Goal: Task Accomplishment & Management: Manage account settings

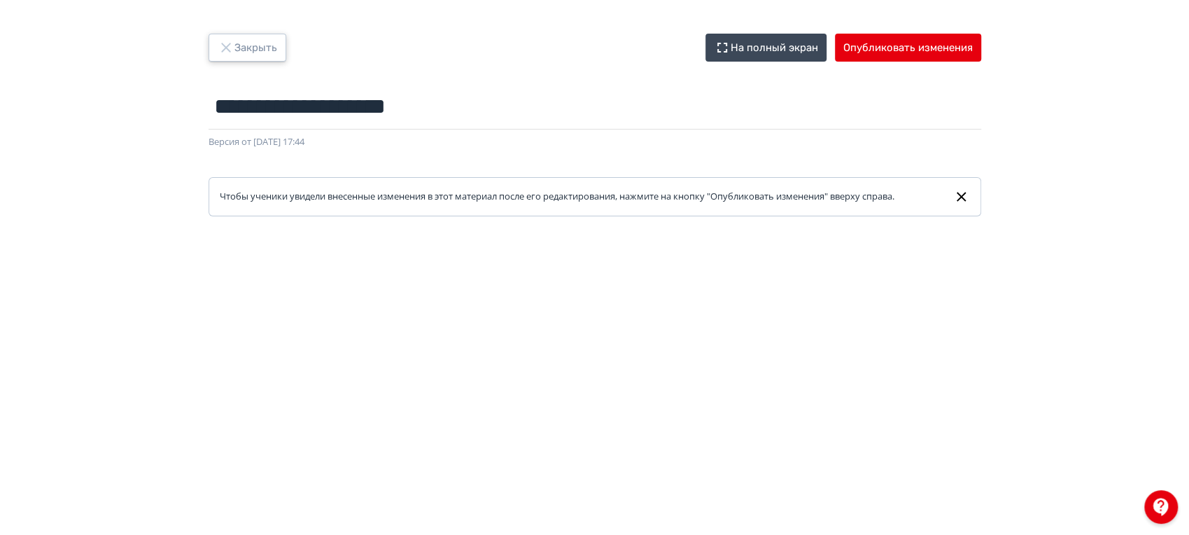
click at [231, 39] on icon "button" at bounding box center [226, 47] width 17 height 17
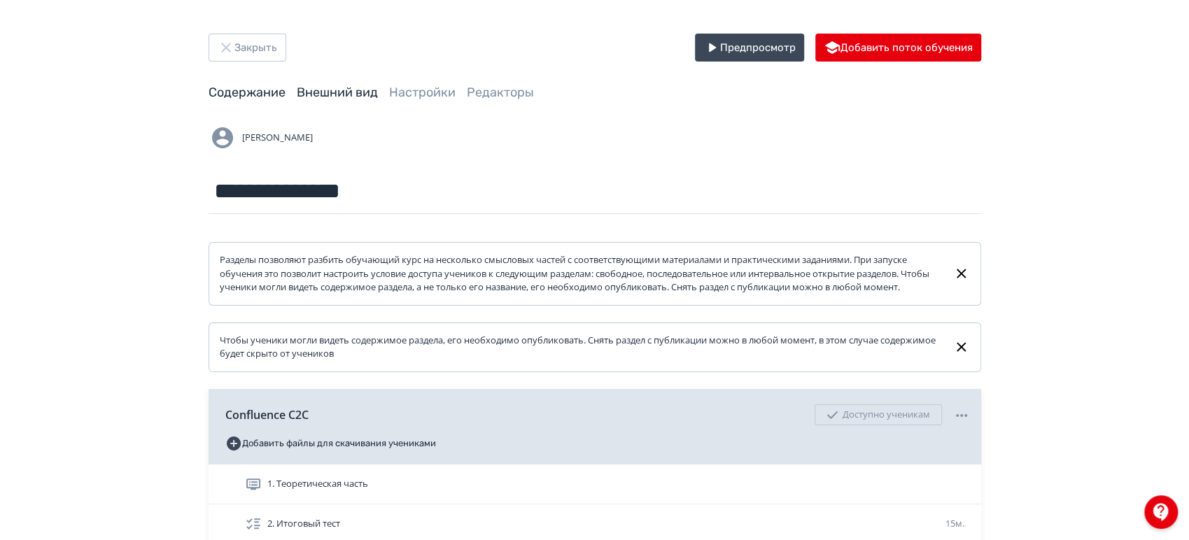
click at [340, 94] on link "Внешний вид" at bounding box center [337, 92] width 81 height 15
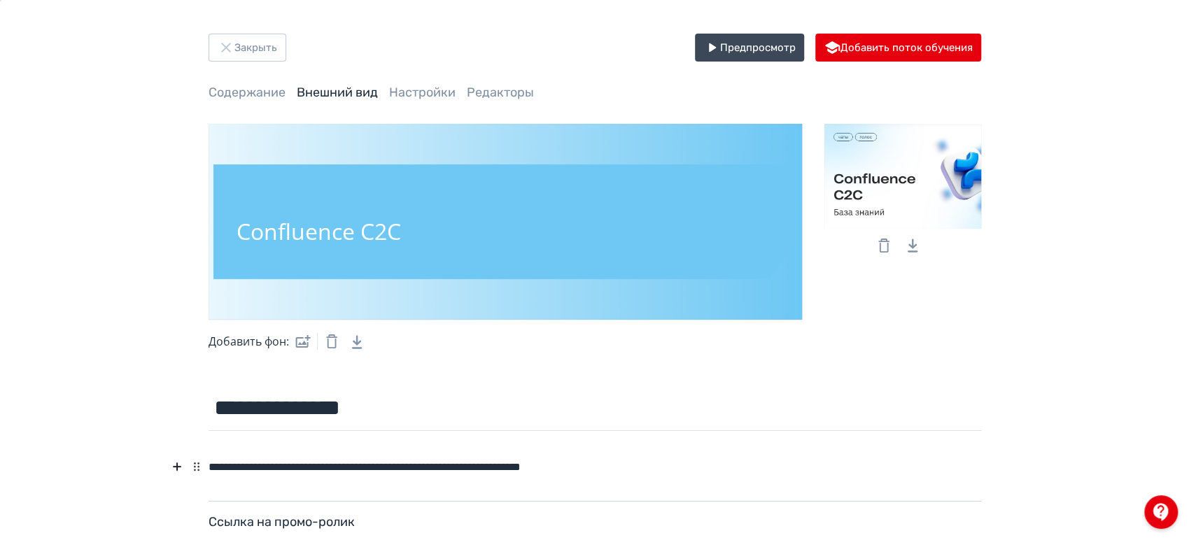
click at [454, 465] on div "**********" at bounding box center [595, 467] width 773 height 27
click at [248, 50] on button "Закрыть" at bounding box center [248, 48] width 78 height 28
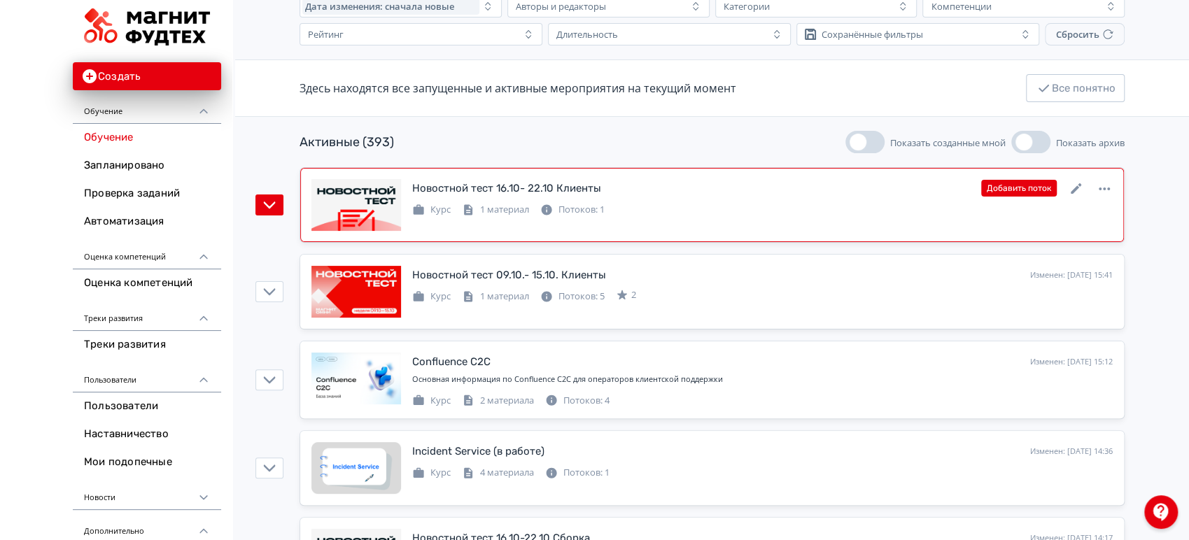
scroll to position [233, 0]
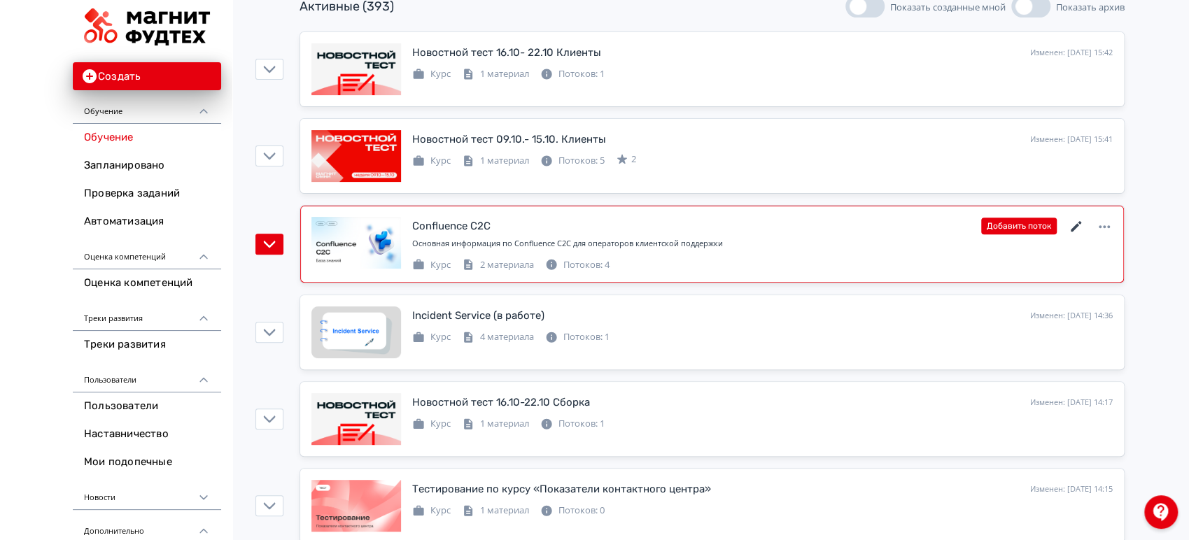
click at [1079, 221] on icon at bounding box center [1076, 226] width 10 height 10
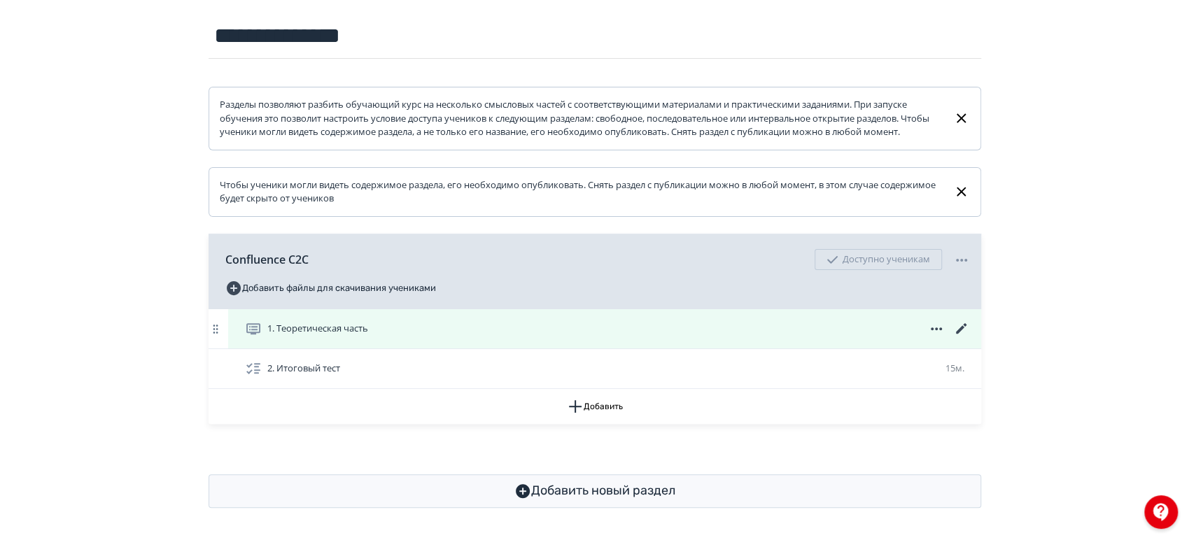
click at [963, 337] on icon at bounding box center [961, 329] width 17 height 17
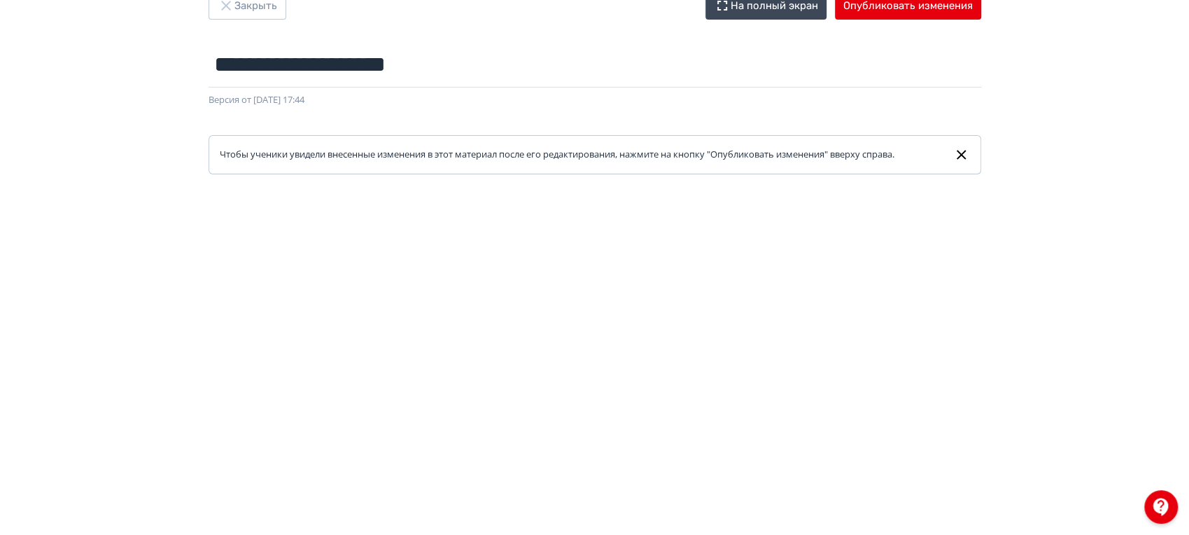
scroll to position [78, 0]
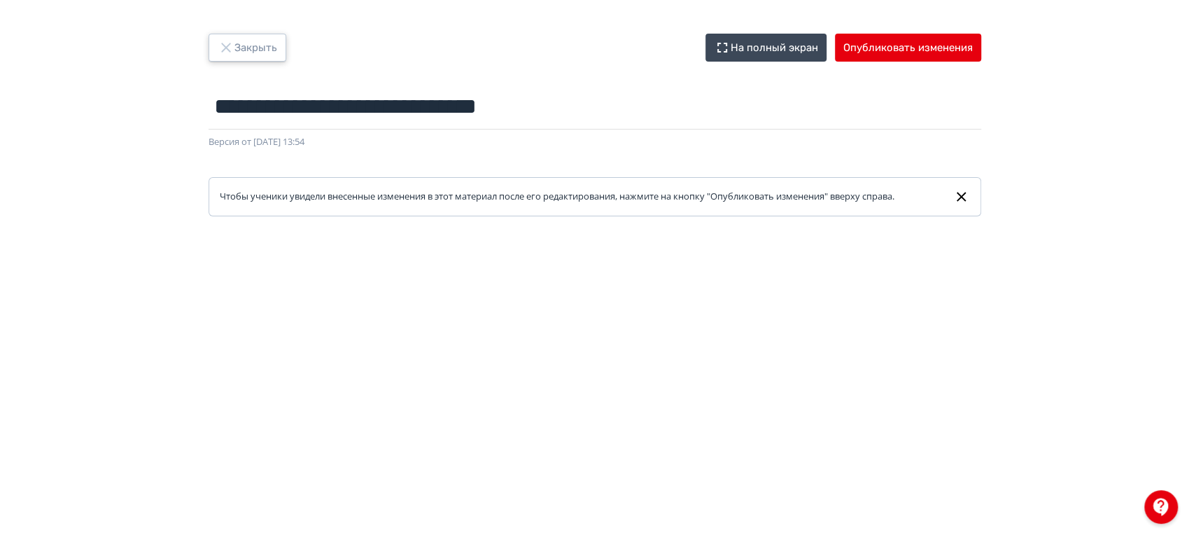
click at [255, 45] on button "Закрыть" at bounding box center [248, 48] width 78 height 28
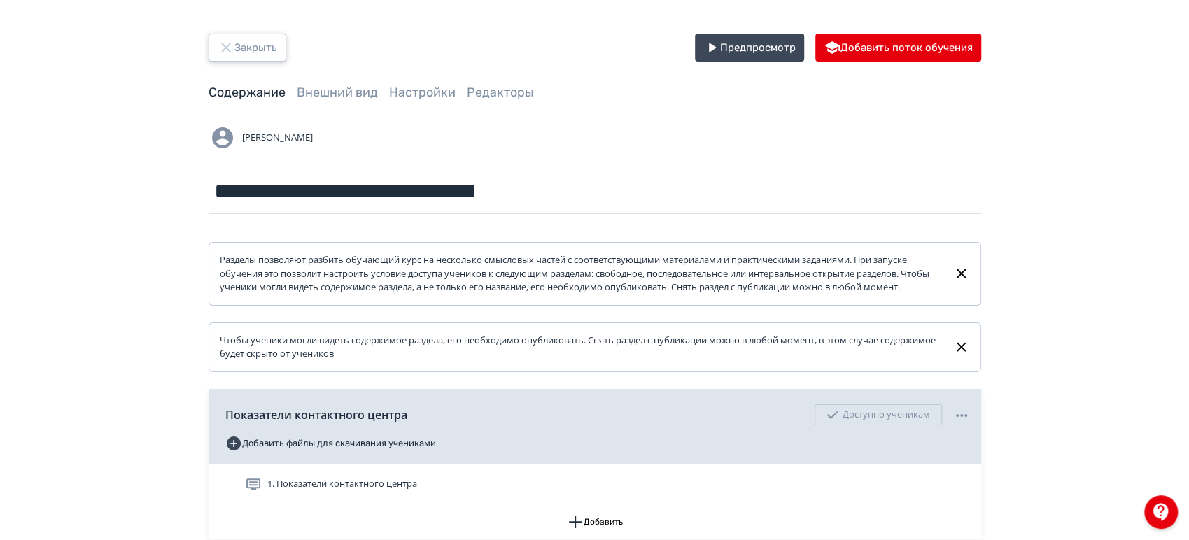
click at [255, 45] on button "Закрыть" at bounding box center [248, 48] width 78 height 28
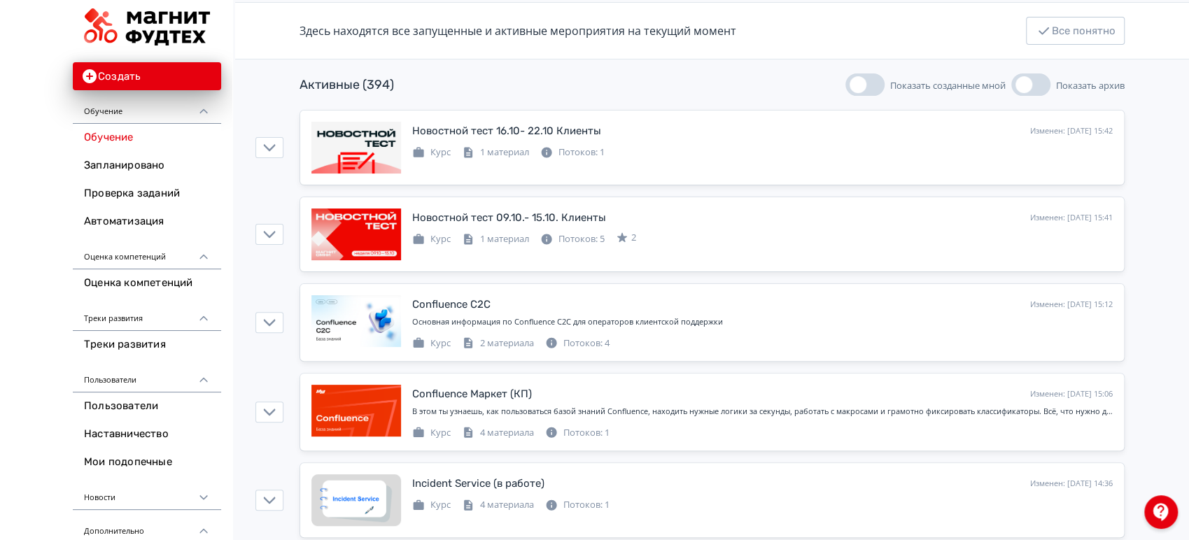
scroll to position [155, 0]
click at [1163, 520] on div at bounding box center [1161, 513] width 34 height 34
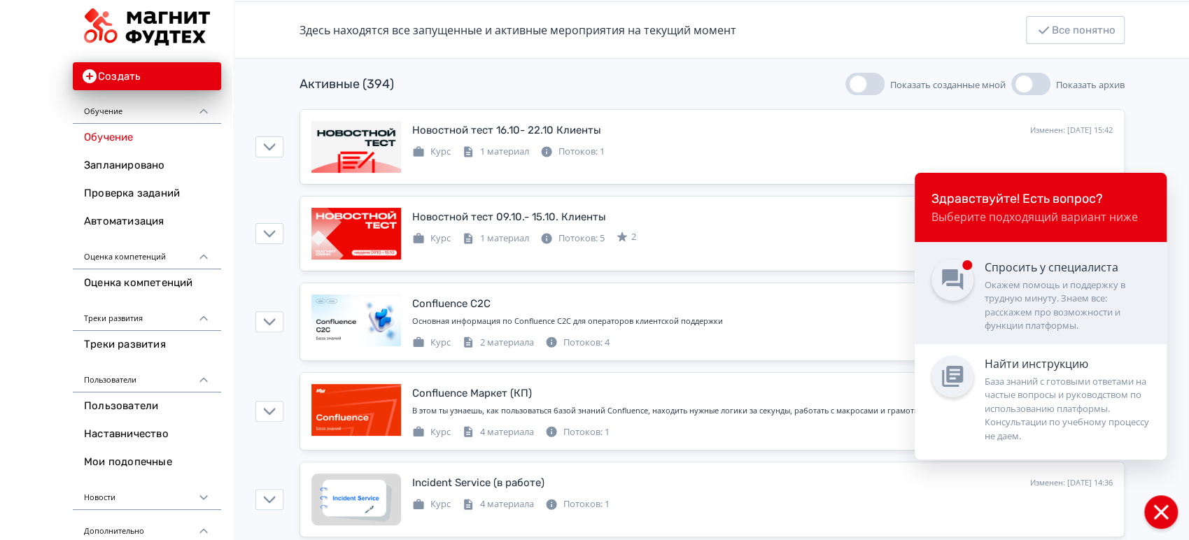
click at [1014, 307] on div "Окажем помощь и поддержку в трудную минуту. Знаем все: расскажем про возможност…" at bounding box center [1067, 306] width 165 height 55
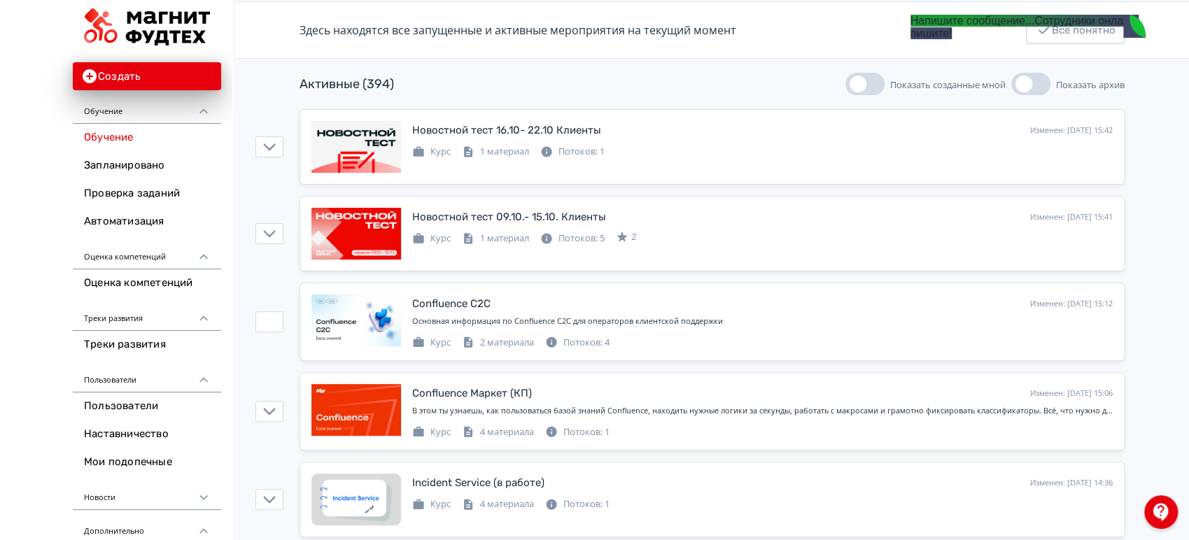
scroll to position [0, 0]
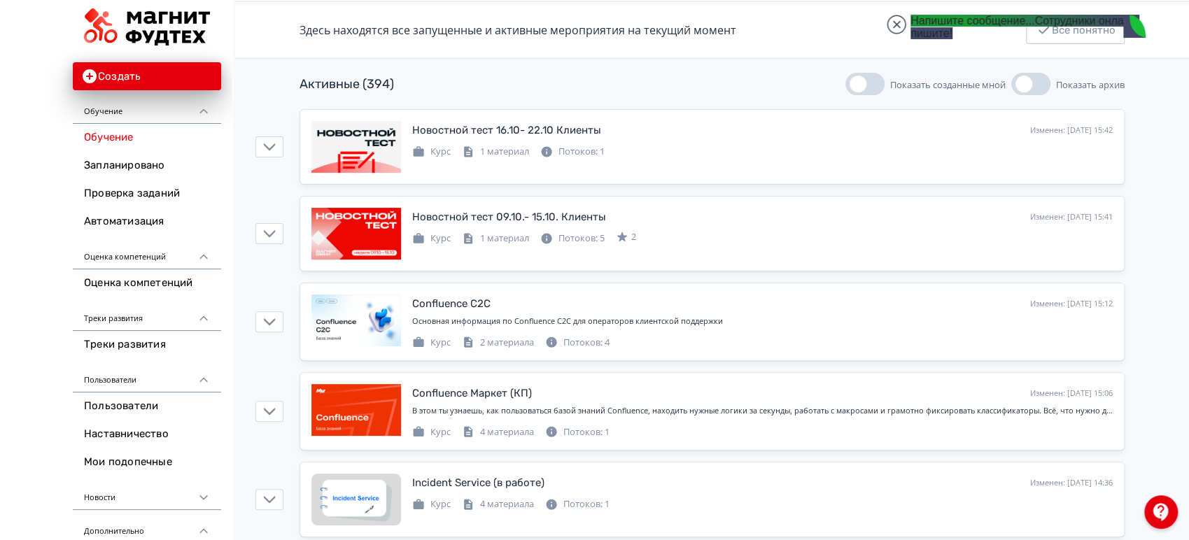
scroll to position [22681, 0]
click at [893, 24] on jdiv at bounding box center [897, 25] width 20 height 20
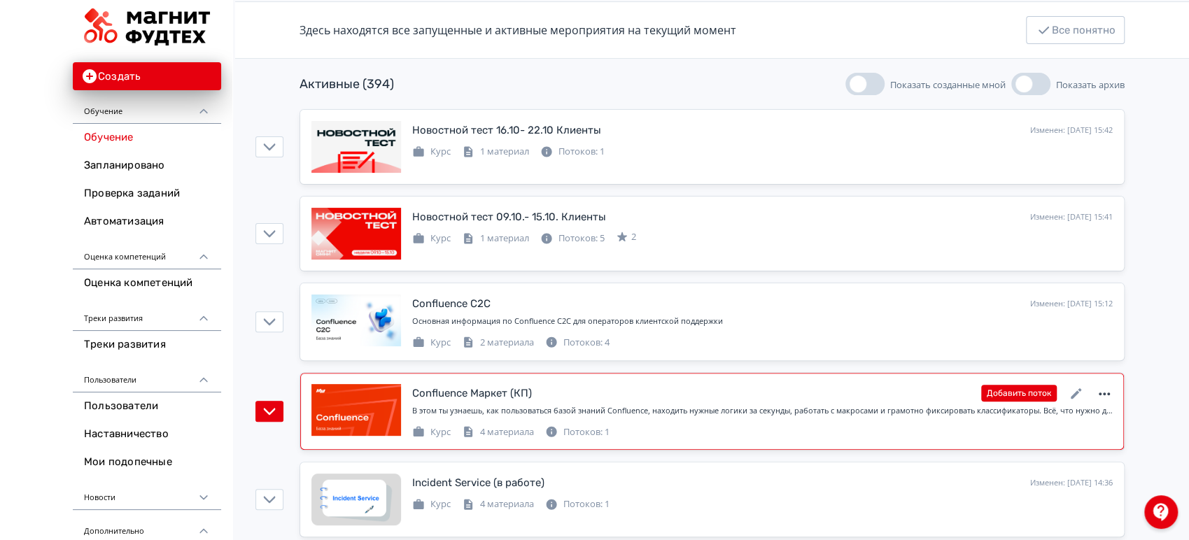
click at [1107, 394] on icon at bounding box center [1104, 394] width 17 height 17
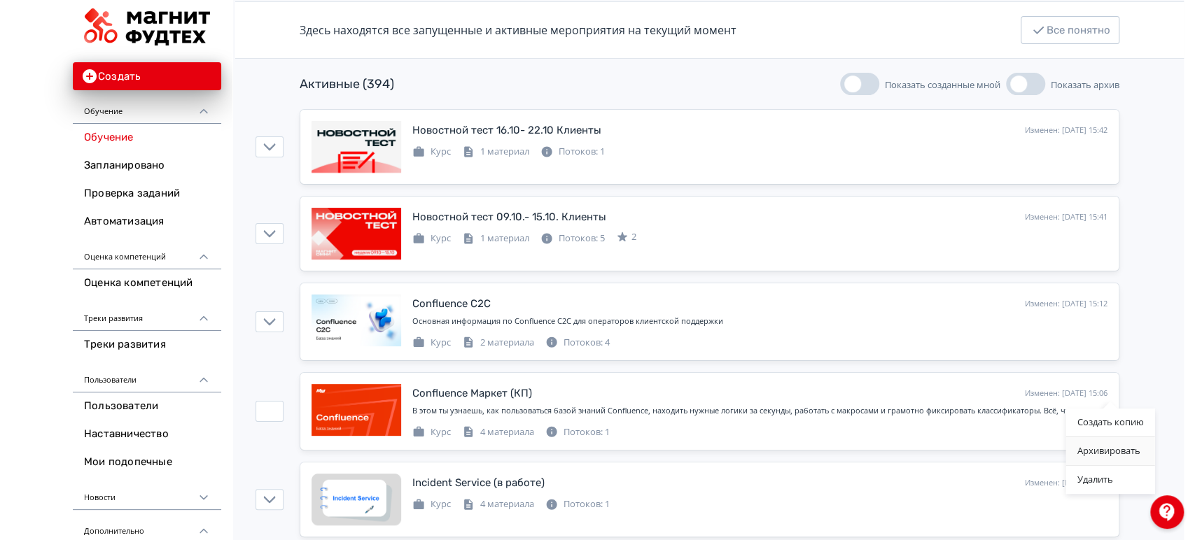
click at [1122, 443] on div "Архивировать" at bounding box center [1109, 451] width 89 height 28
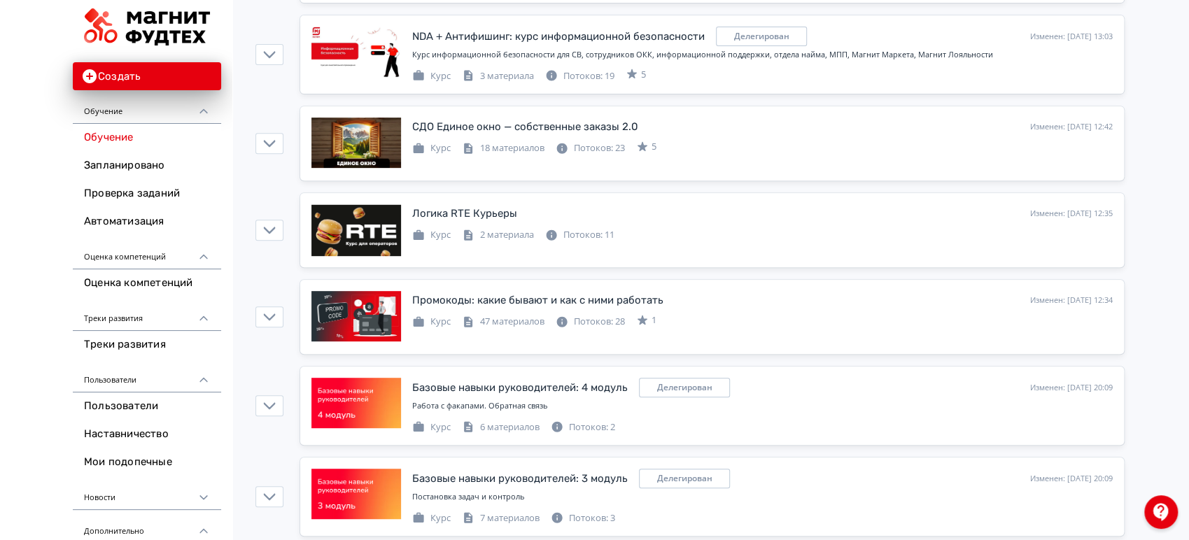
scroll to position [4031, 0]
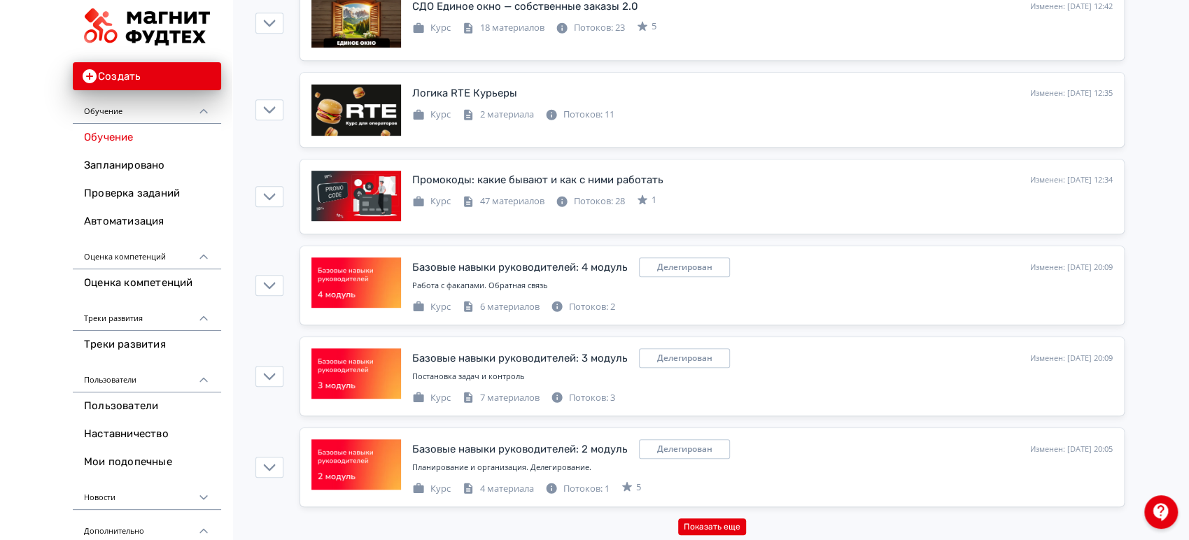
click at [731, 519] on button "Показать еще" at bounding box center [712, 527] width 68 height 17
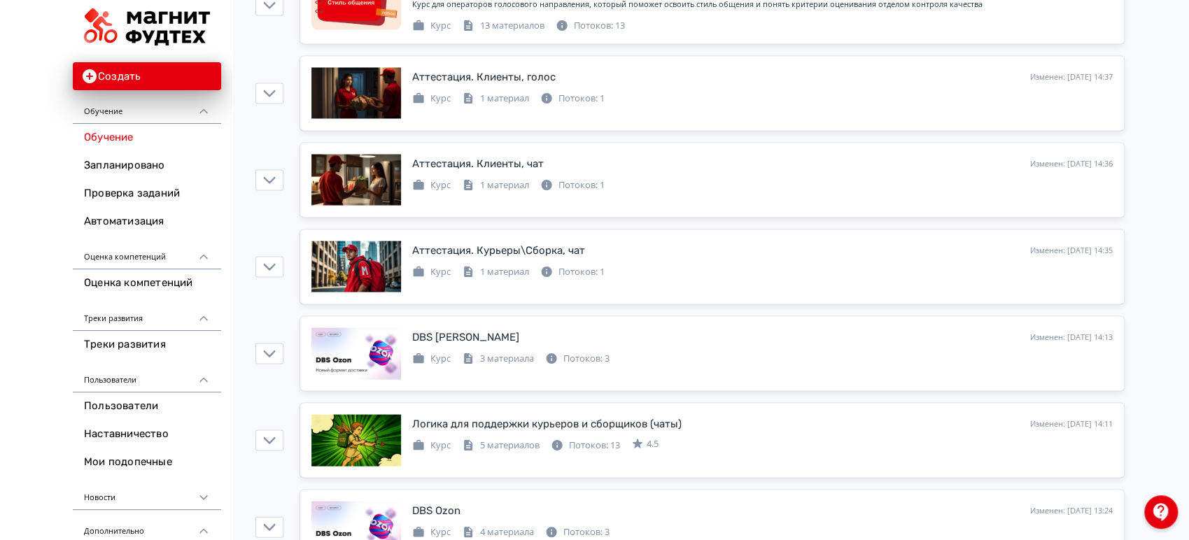
scroll to position [5371, 0]
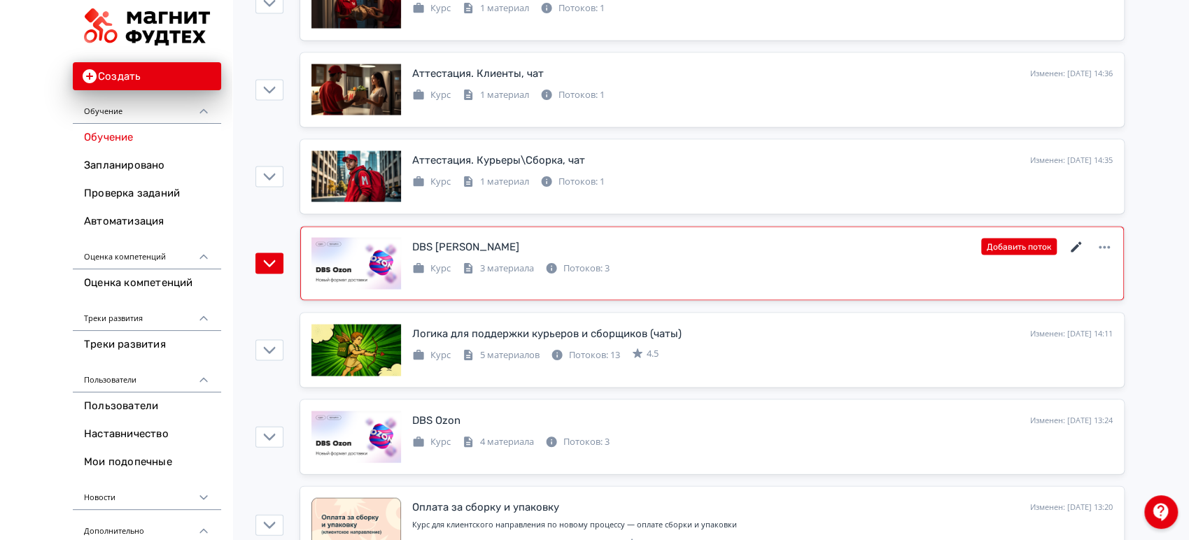
click at [1073, 239] on icon at bounding box center [1076, 247] width 17 height 17
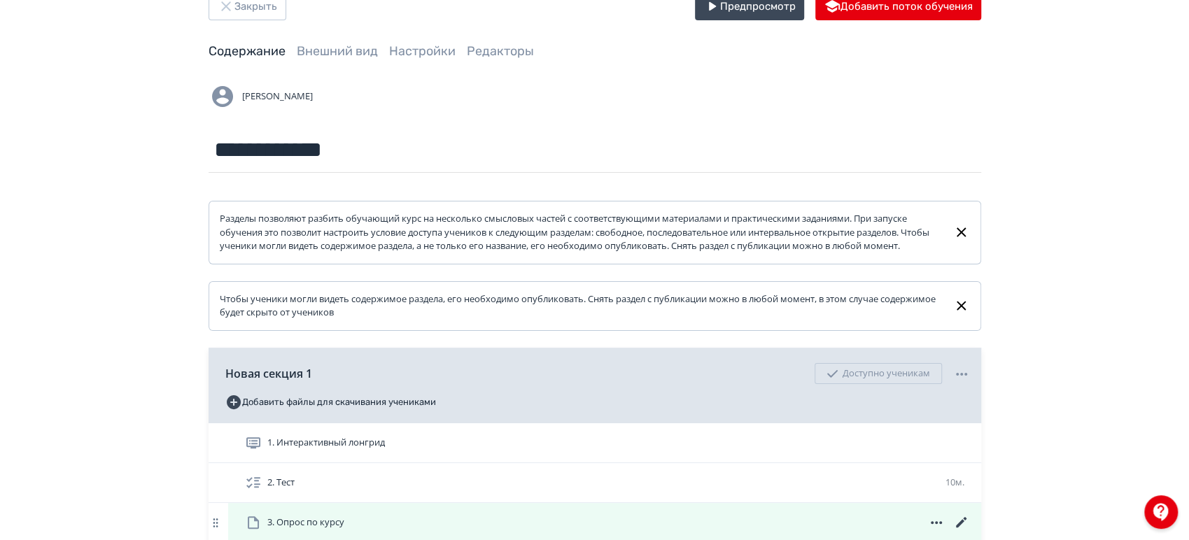
scroll to position [78, 0]
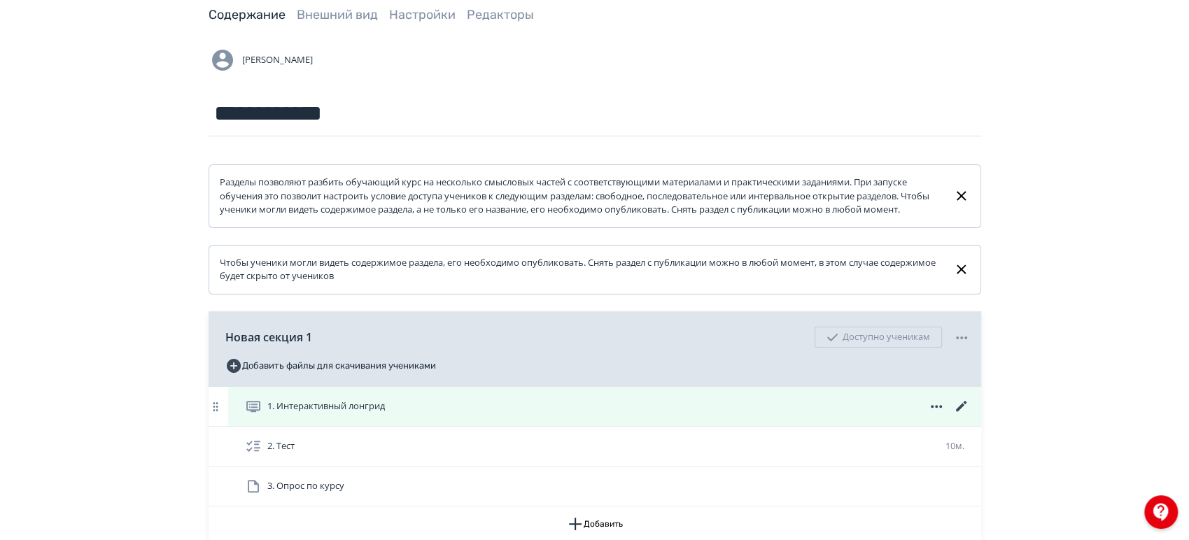
click at [963, 415] on icon at bounding box center [961, 406] width 17 height 17
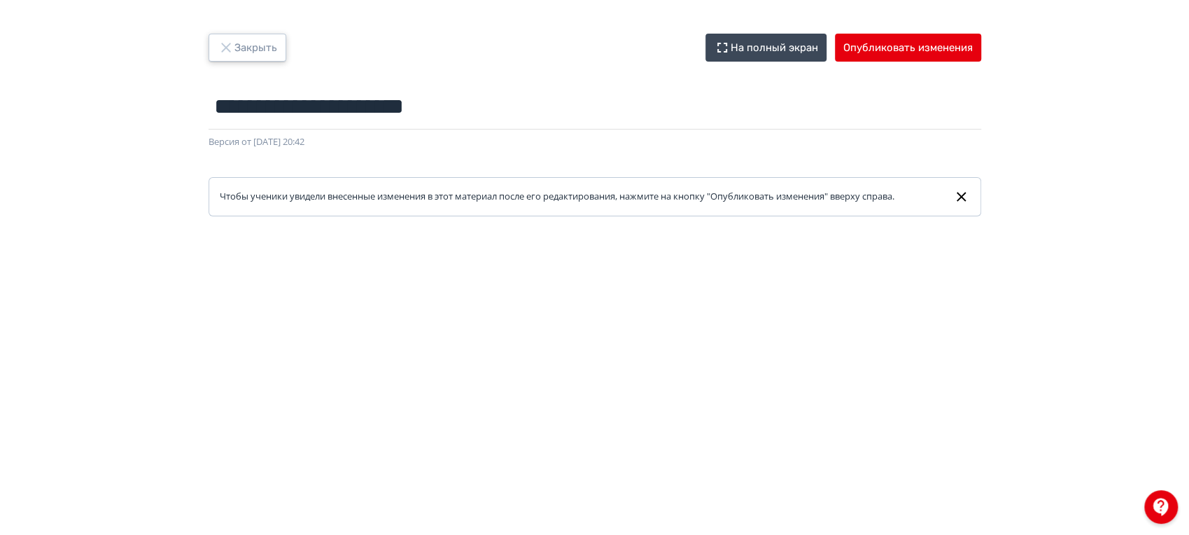
click at [258, 58] on button "Закрыть" at bounding box center [248, 48] width 78 height 28
click at [931, 52] on button "Опубликовать изменения" at bounding box center [908, 48] width 146 height 28
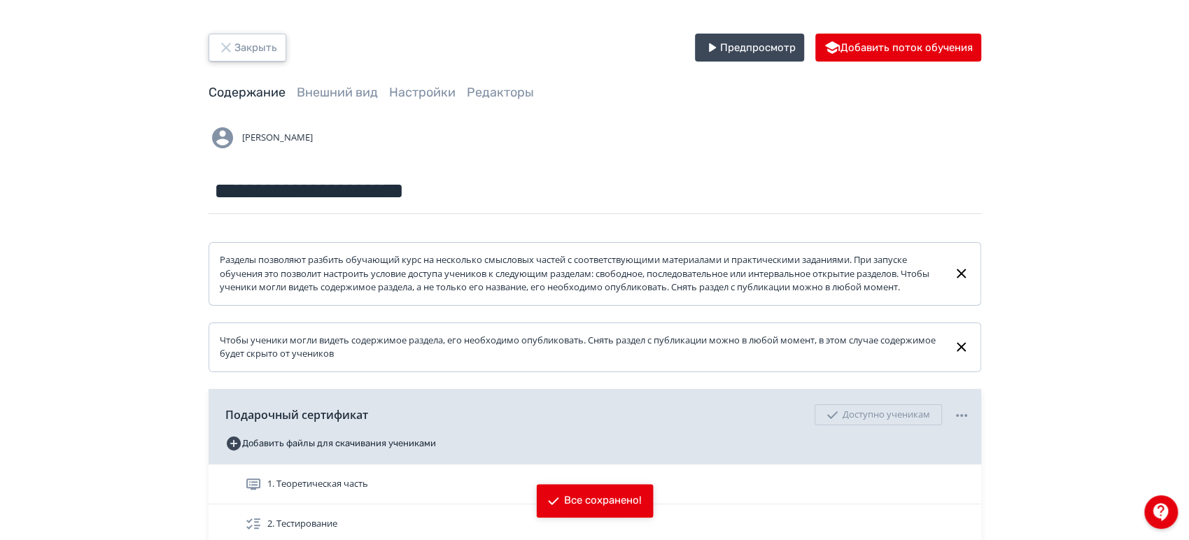
click at [274, 50] on button "Закрыть" at bounding box center [248, 48] width 78 height 28
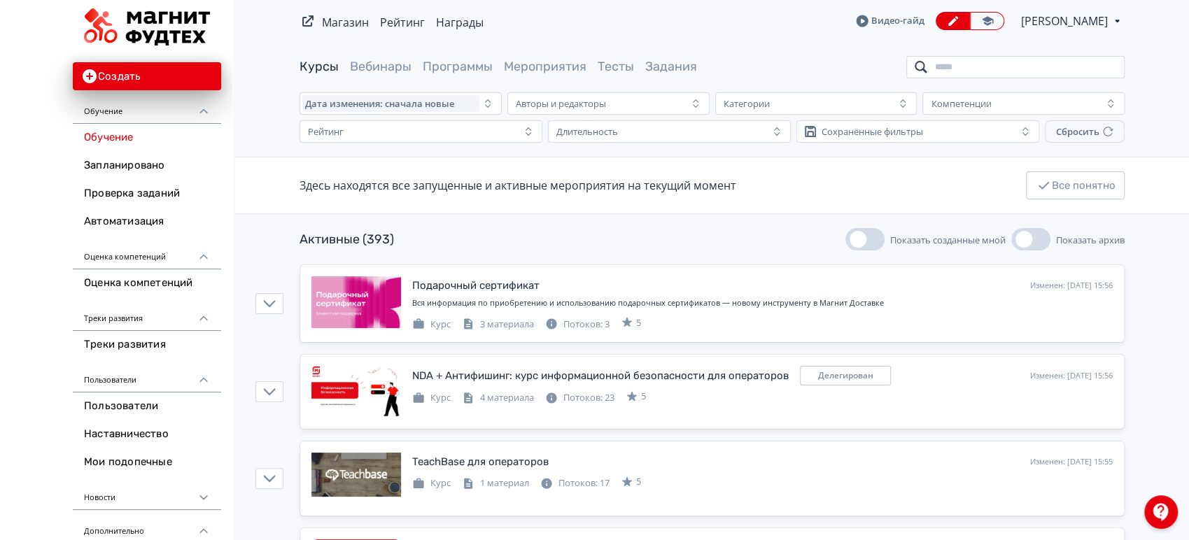
click at [954, 71] on input "search" at bounding box center [1015, 67] width 218 height 22
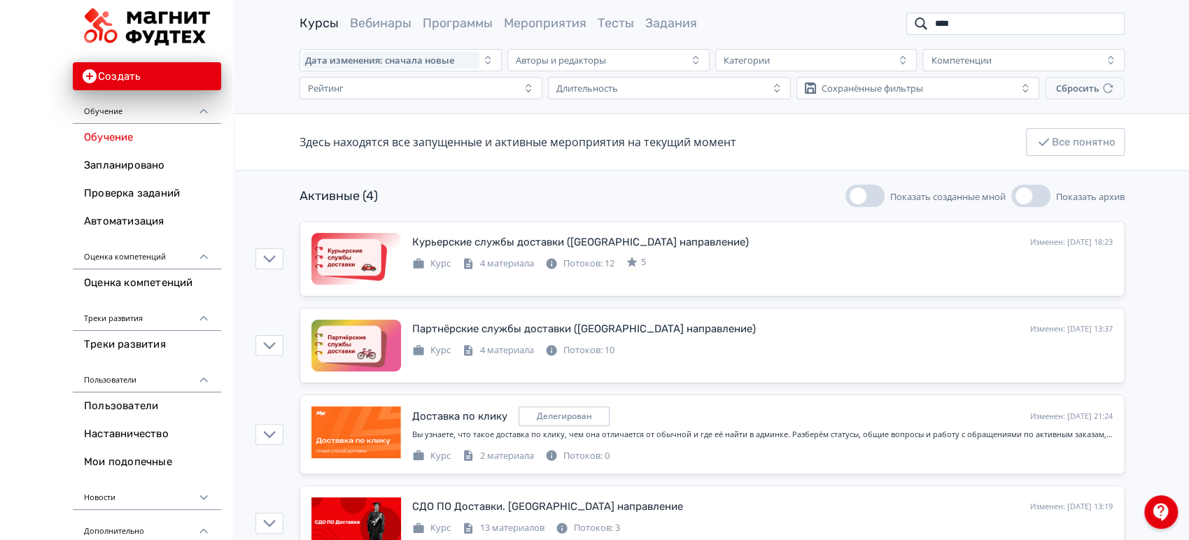
scroll to position [78, 0]
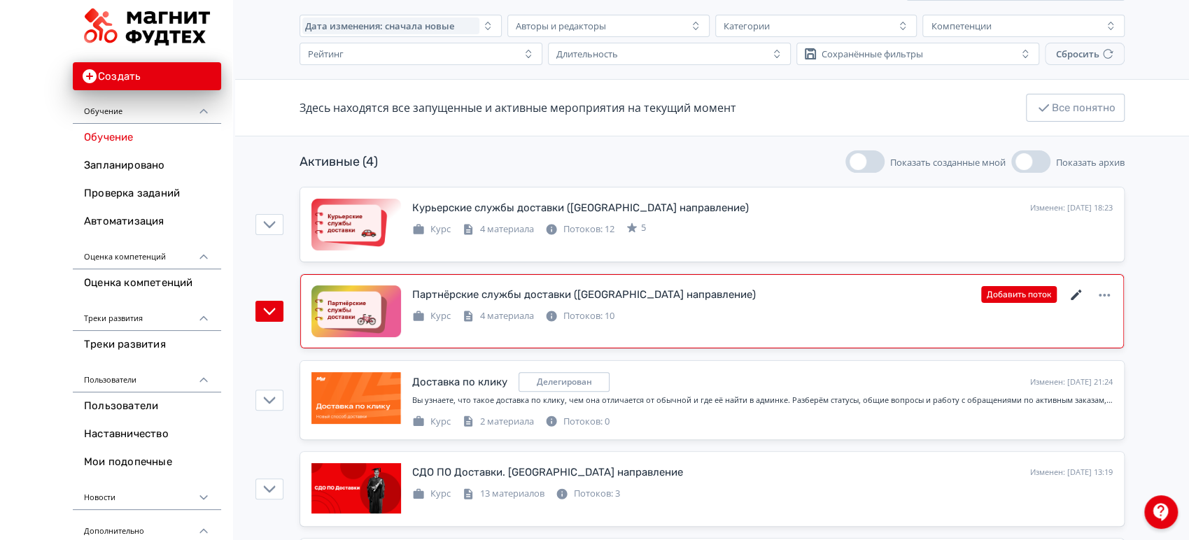
type input "****"
click at [1078, 294] on icon at bounding box center [1076, 295] width 17 height 17
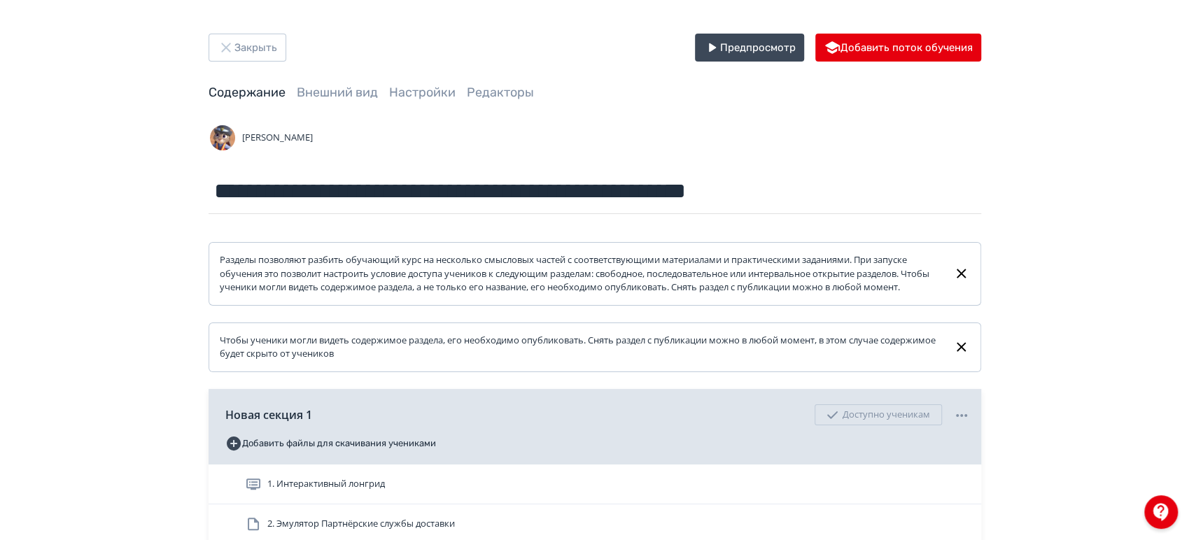
scroll to position [249, 0]
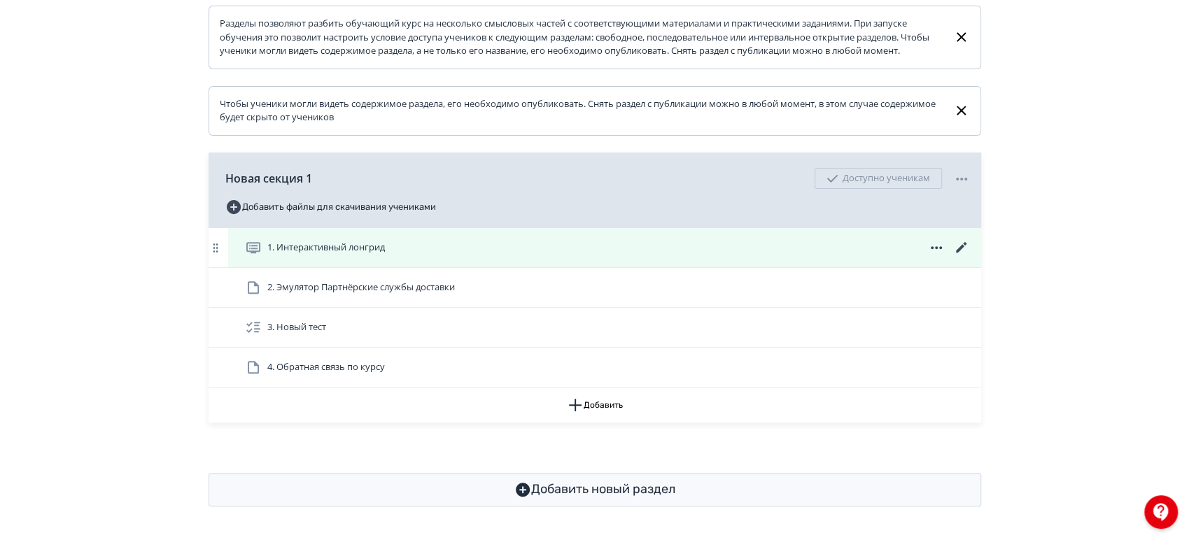
click at [843, 244] on div "1. Интерактивный лонгрид" at bounding box center [607, 247] width 725 height 17
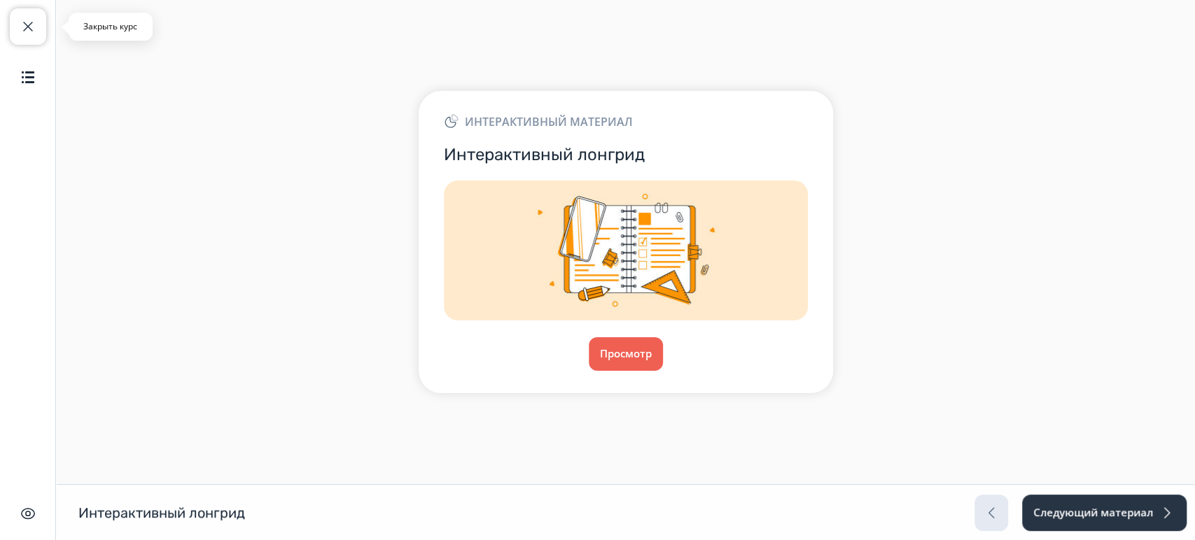
click at [38, 29] on button "Закрыть курс" at bounding box center [28, 26] width 36 height 36
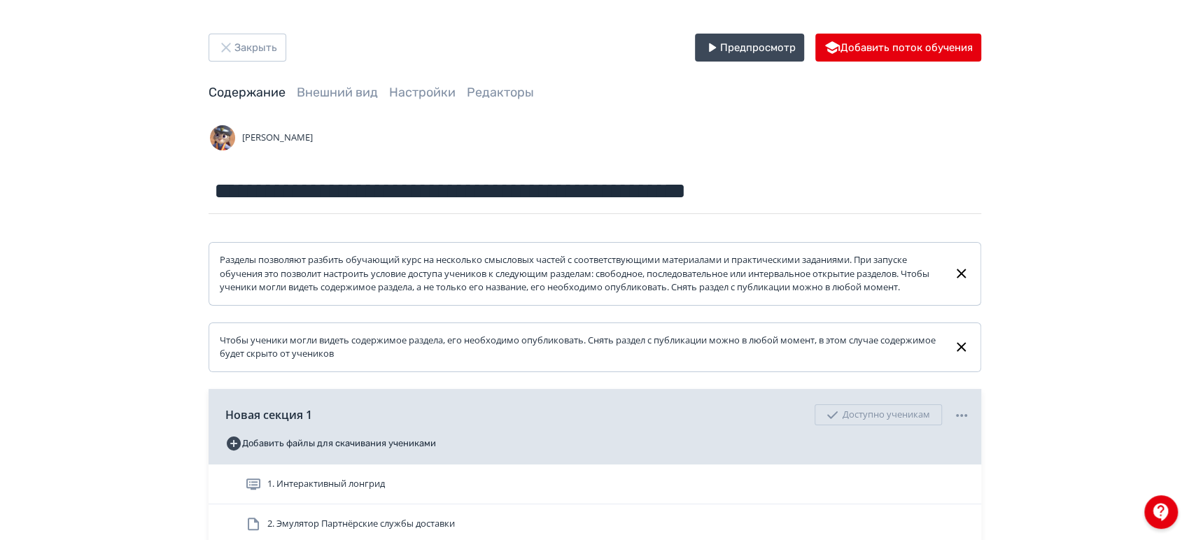
scroll to position [78, 0]
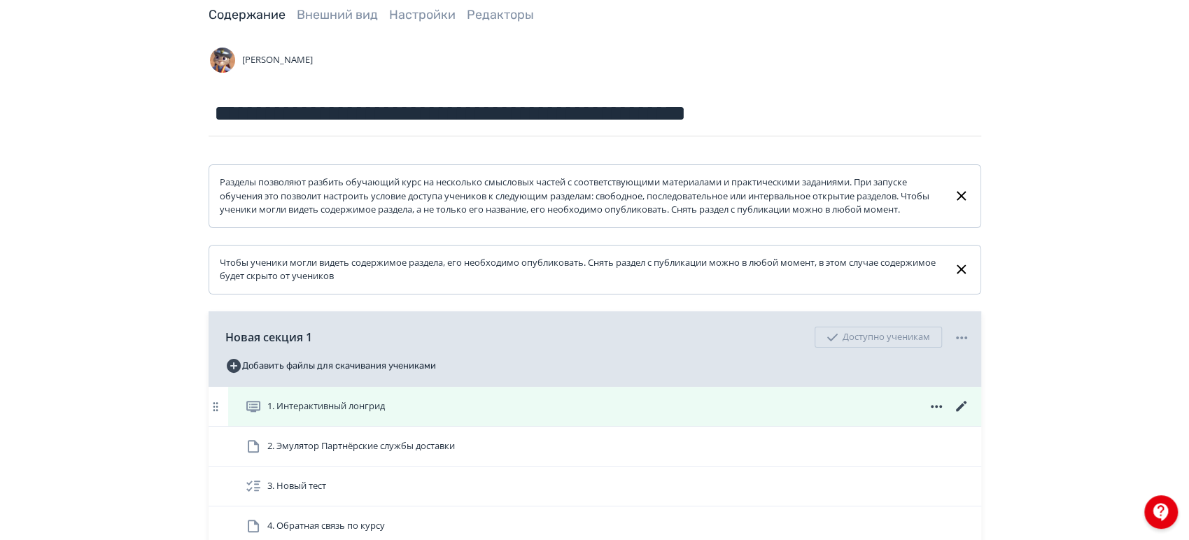
click at [963, 415] on icon at bounding box center [961, 406] width 17 height 17
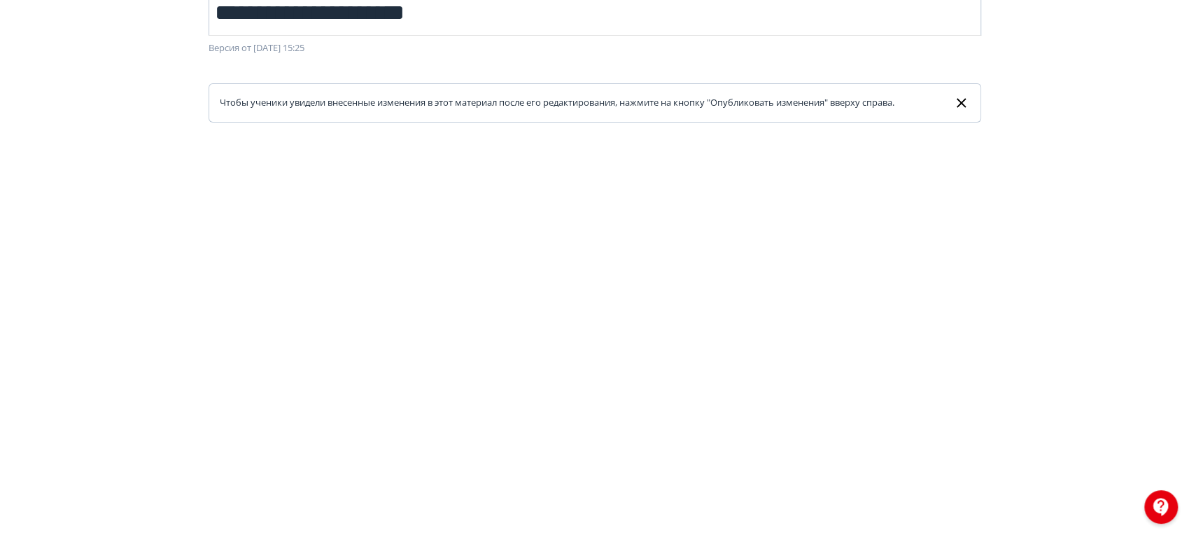
scroll to position [27, 0]
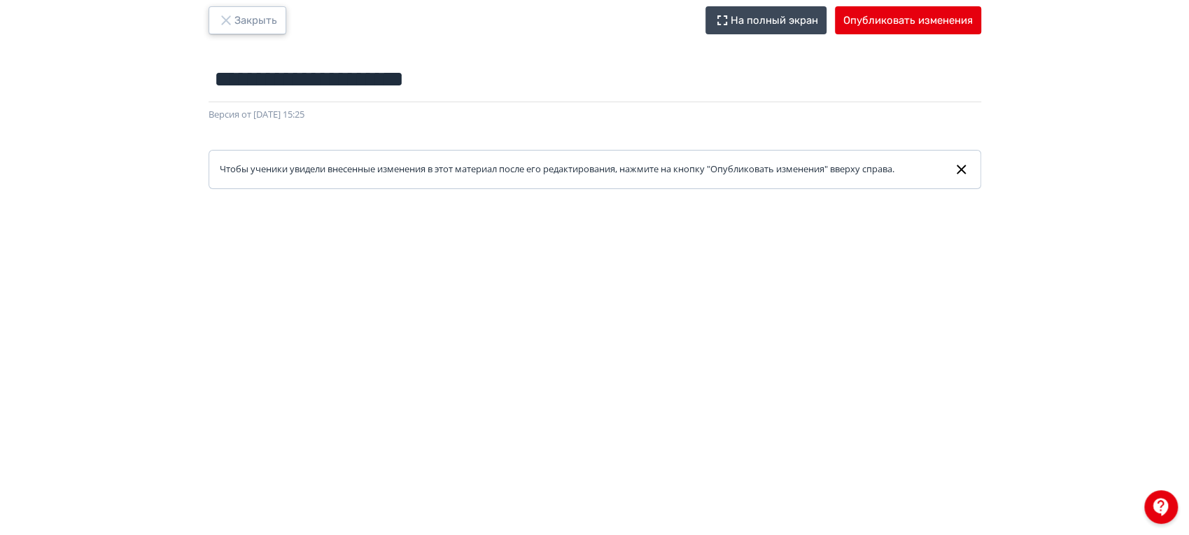
click at [256, 27] on button "Закрыть" at bounding box center [248, 20] width 78 height 28
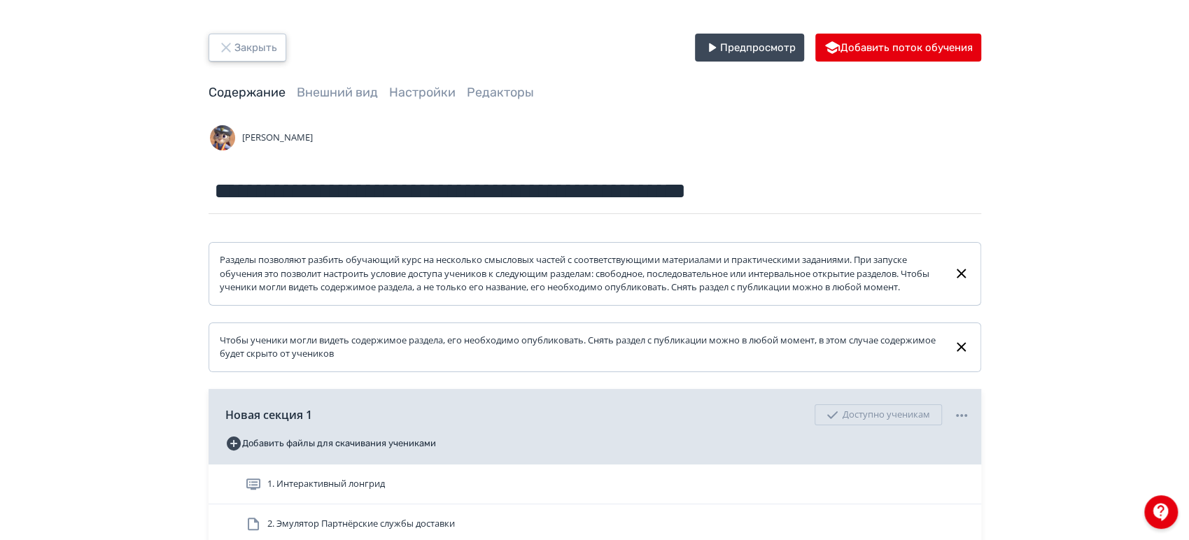
click at [261, 43] on button "Закрыть" at bounding box center [248, 48] width 78 height 28
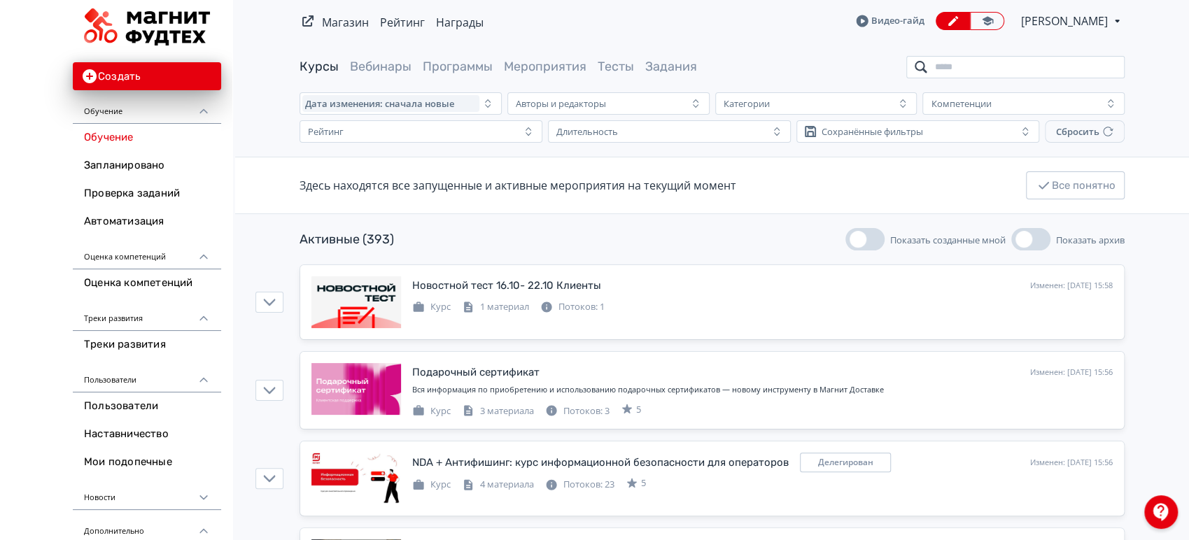
click at [986, 62] on input "search" at bounding box center [1015, 67] width 218 height 22
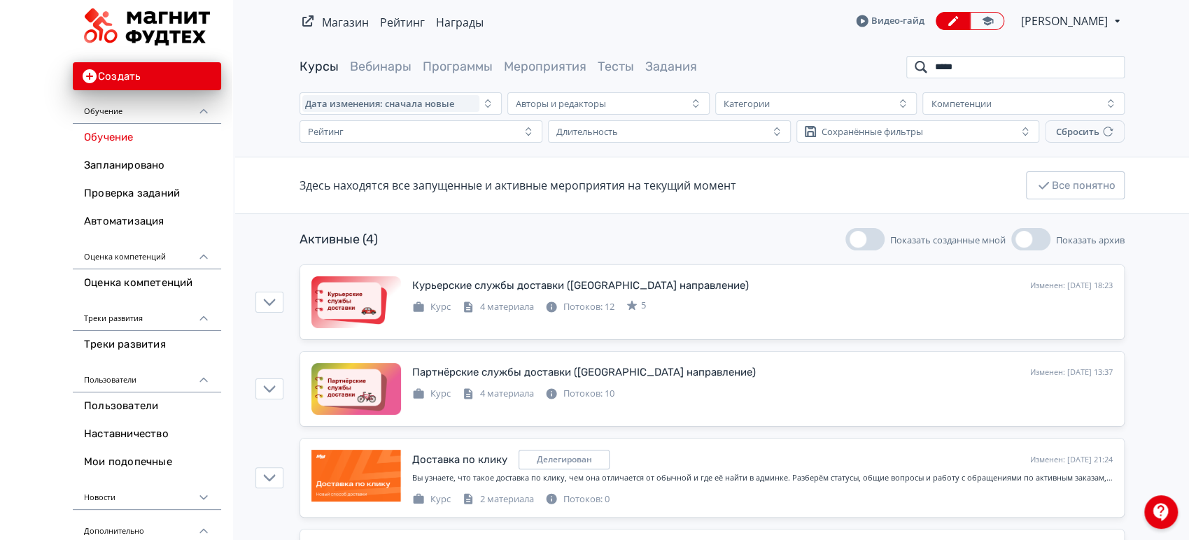
type input "*****"
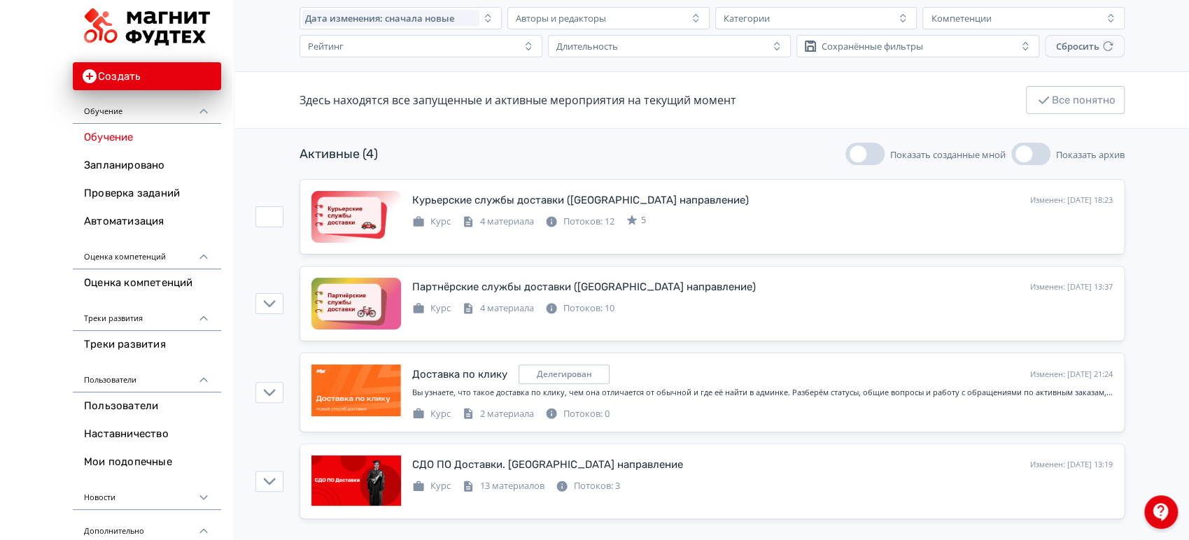
scroll to position [88, 0]
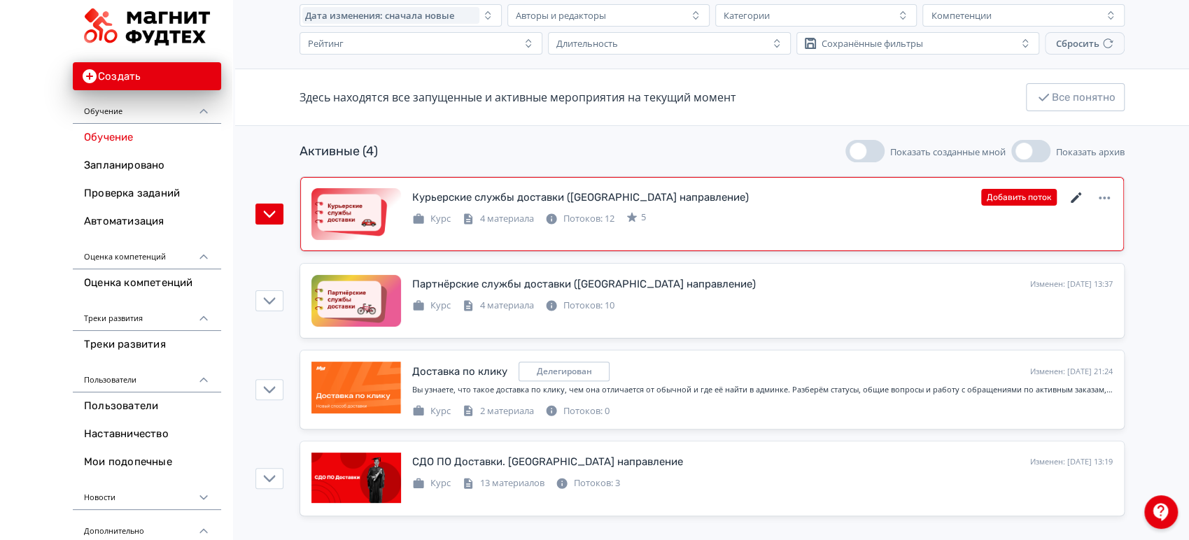
click at [1074, 197] on icon at bounding box center [1076, 197] width 10 height 10
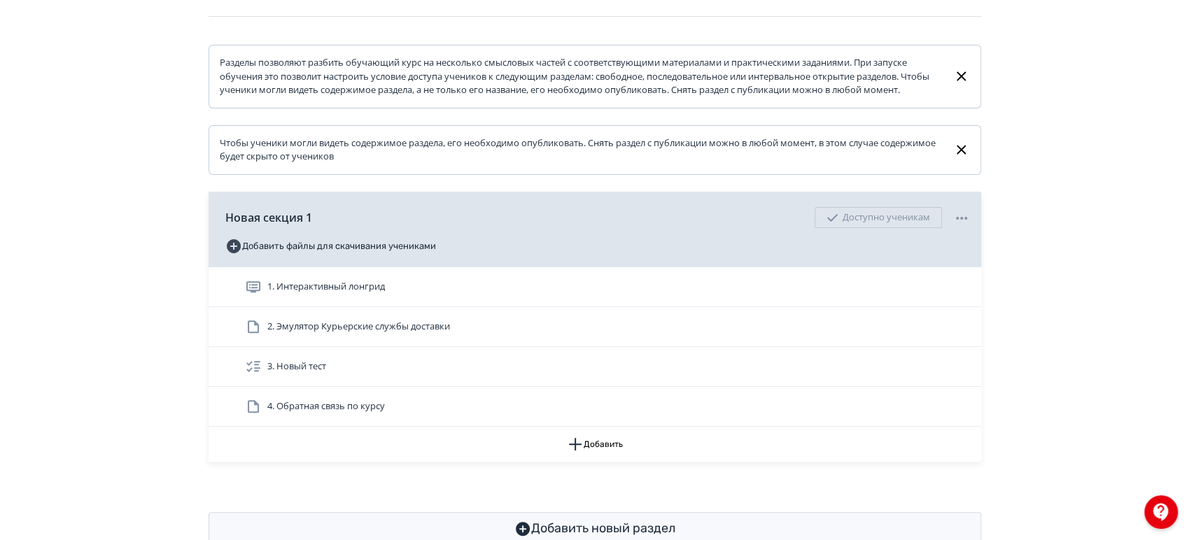
scroll to position [233, 0]
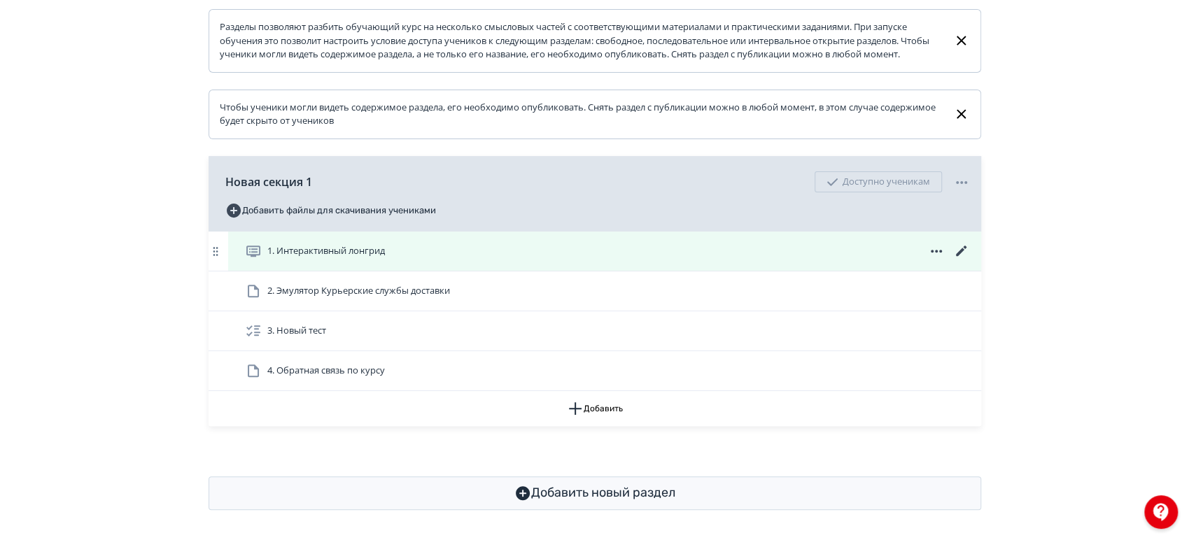
click at [956, 260] on icon at bounding box center [961, 251] width 17 height 17
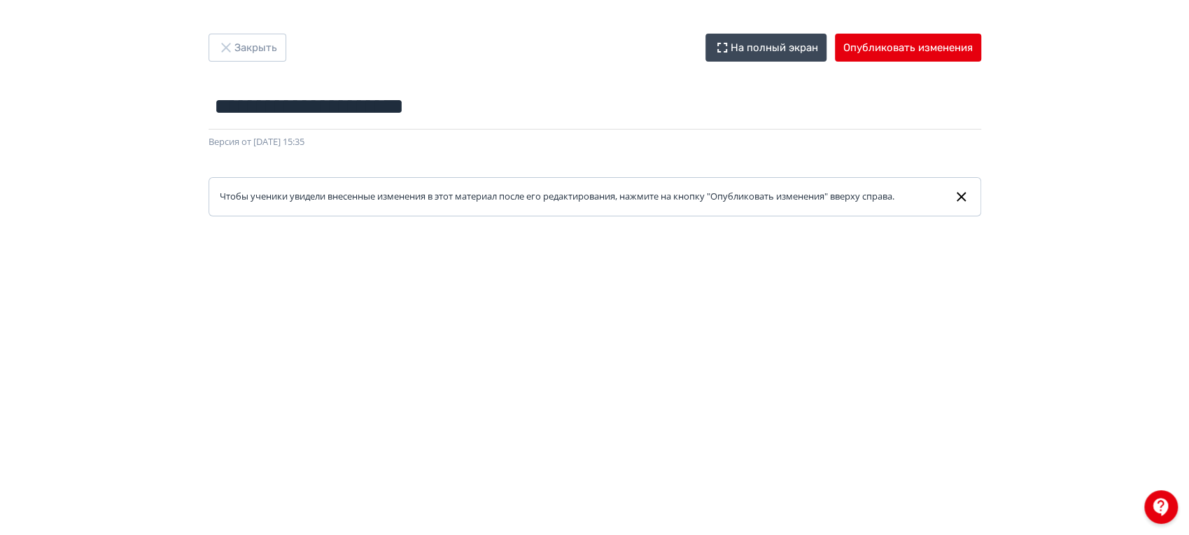
scroll to position [311, 0]
click at [916, 43] on button "Опубликовать изменения" at bounding box center [908, 48] width 146 height 28
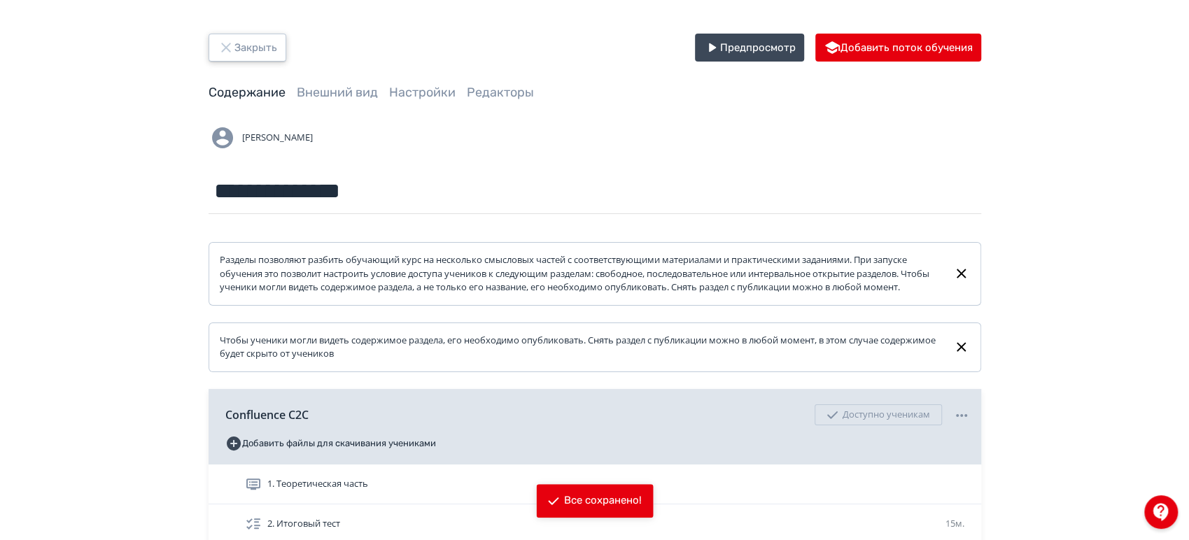
click at [269, 44] on button "Закрыть" at bounding box center [248, 48] width 78 height 28
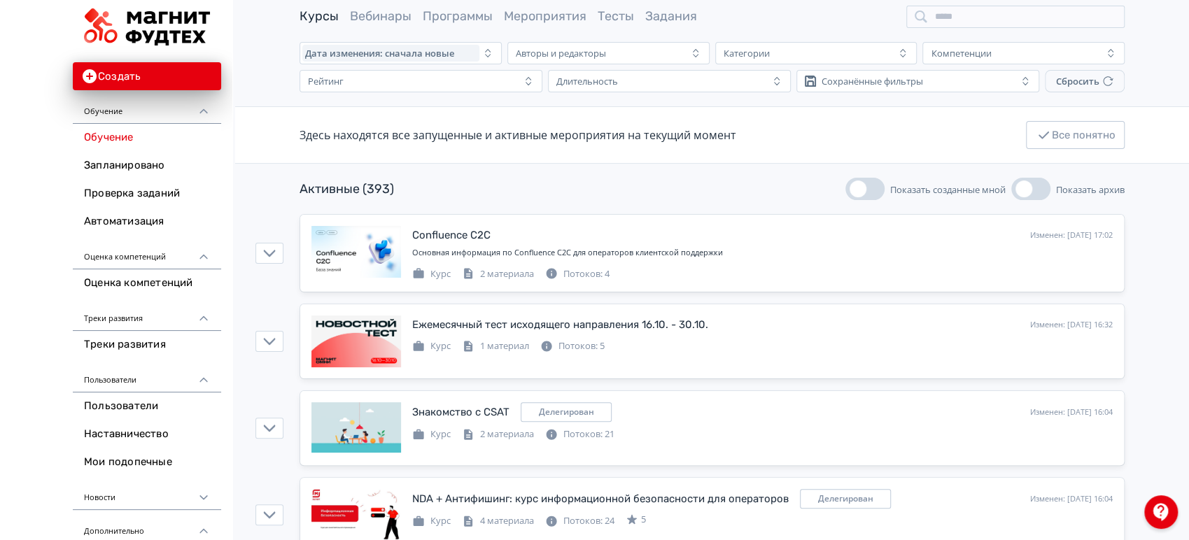
scroll to position [78, 0]
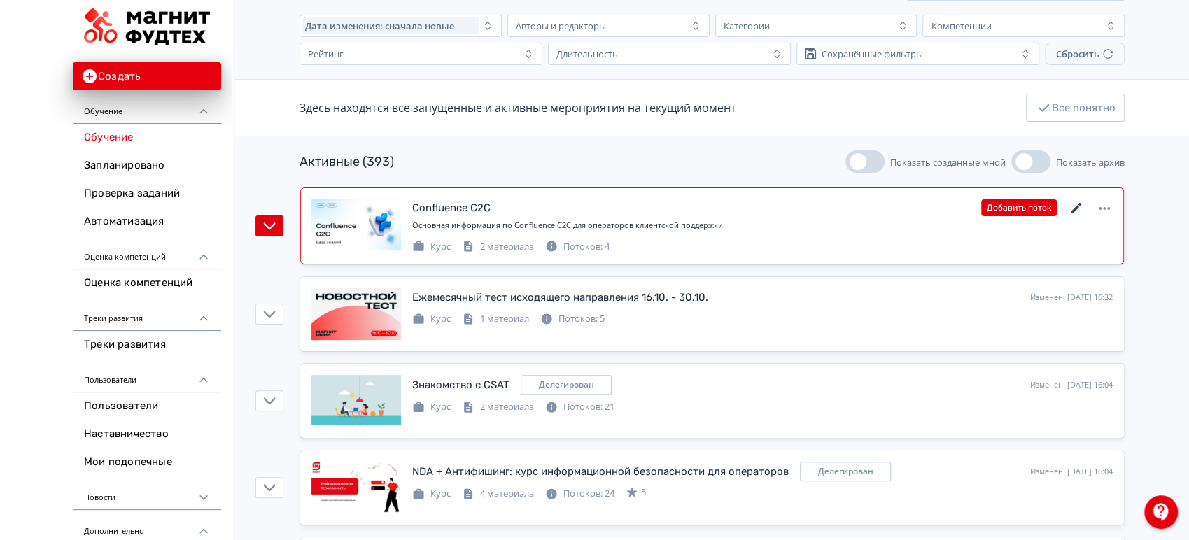
click at [1070, 210] on icon at bounding box center [1076, 208] width 17 height 17
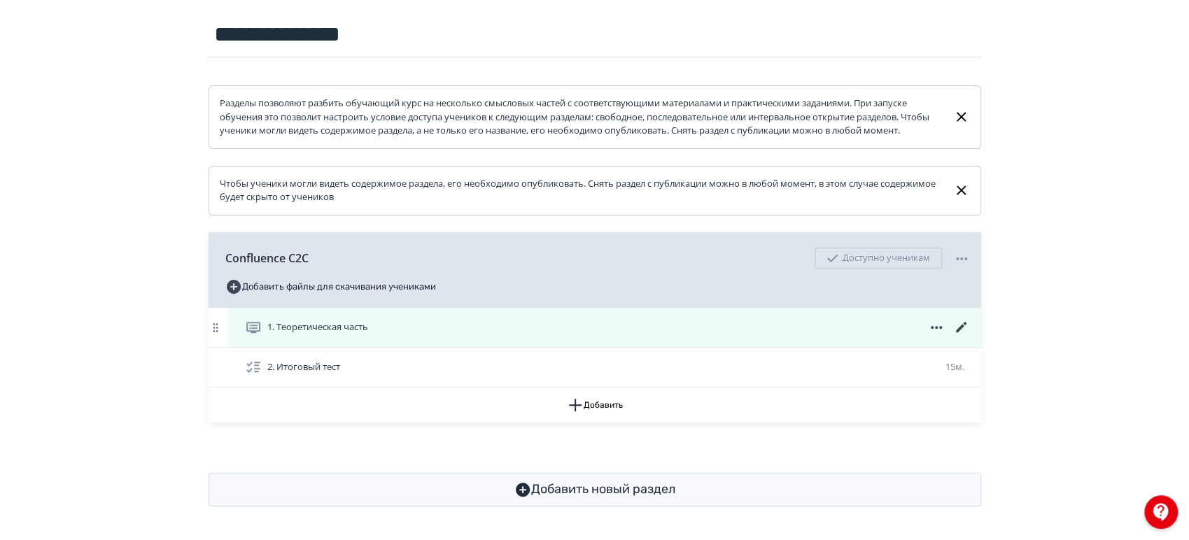
click at [963, 327] on icon at bounding box center [960, 327] width 10 height 10
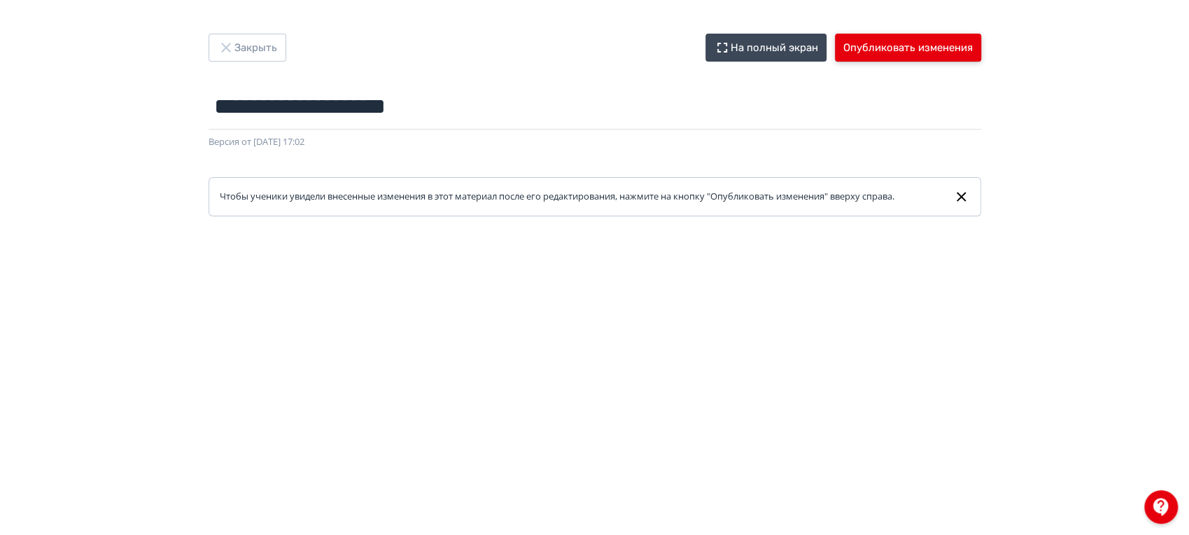
click at [932, 40] on button "Опубликовать изменения" at bounding box center [908, 48] width 146 height 28
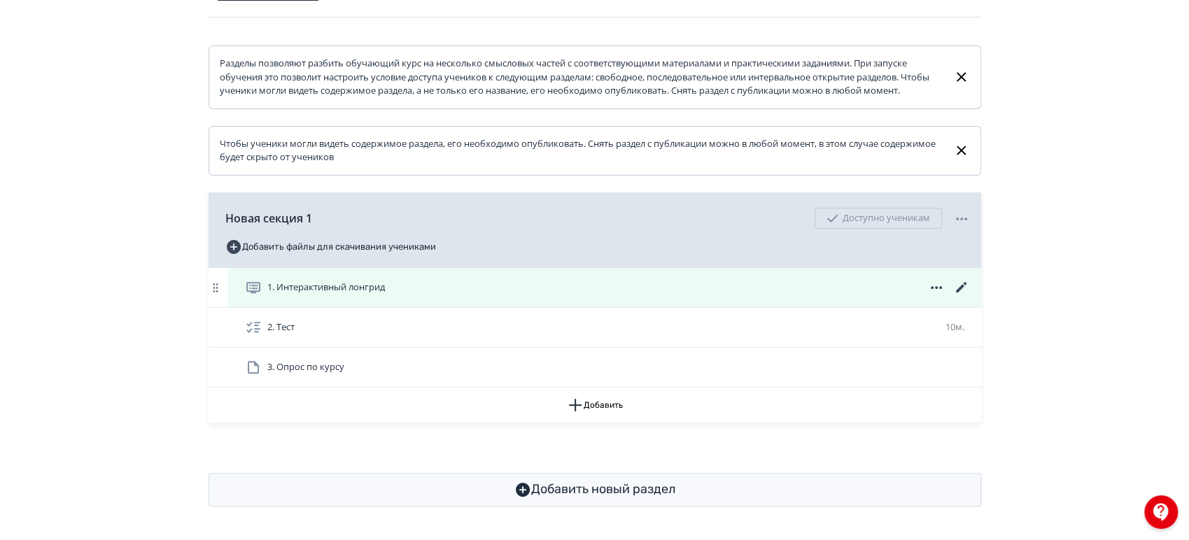
click at [958, 290] on icon at bounding box center [960, 287] width 10 height 10
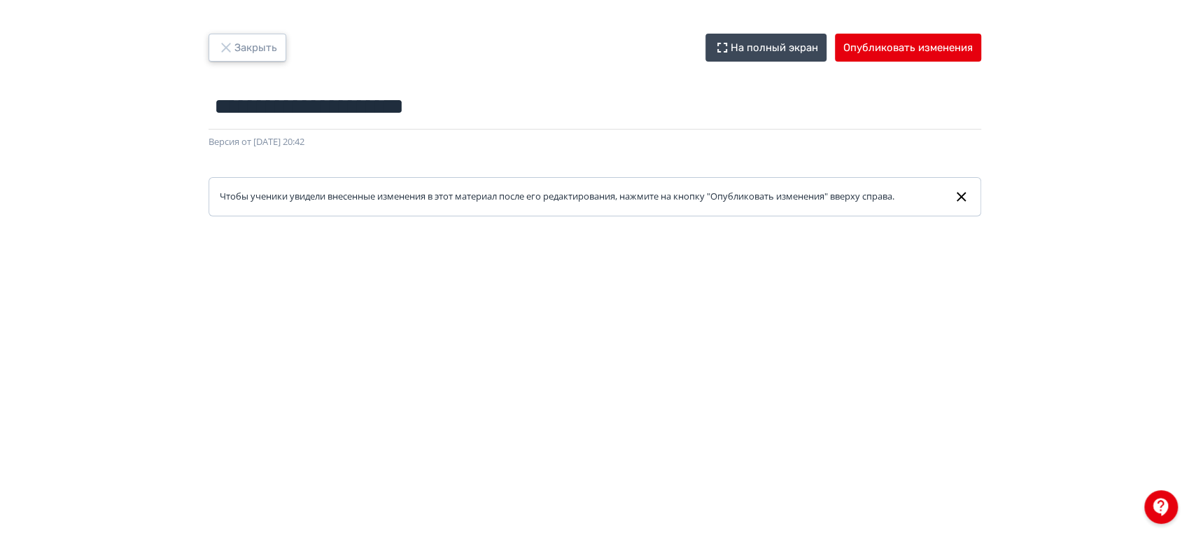
click at [244, 49] on button "Закрыть" at bounding box center [248, 48] width 78 height 28
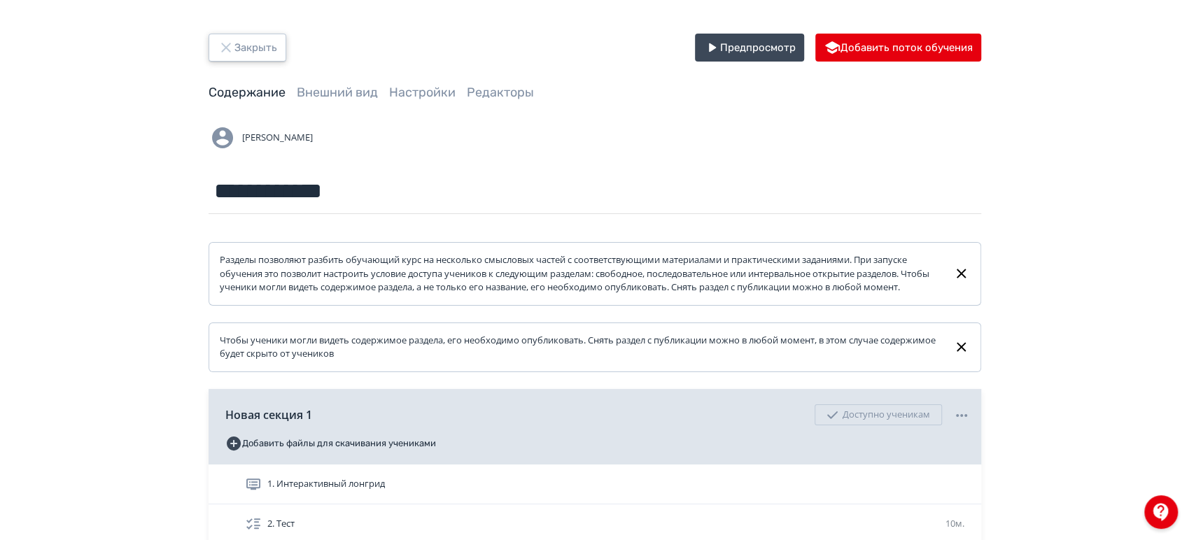
click at [237, 40] on button "Закрыть" at bounding box center [248, 48] width 78 height 28
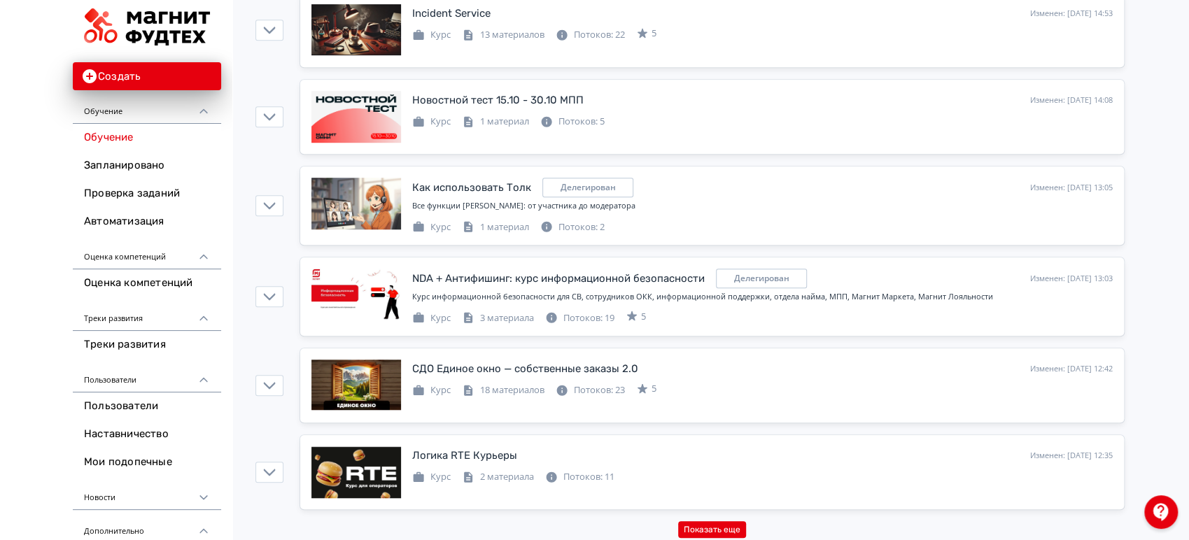
scroll to position [4111, 0]
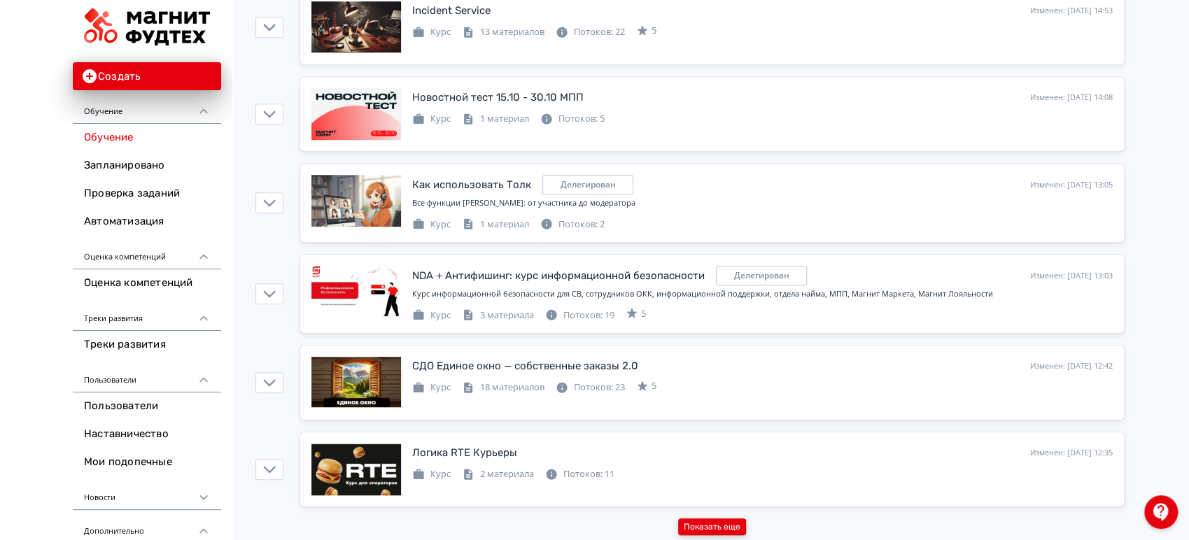
click at [731, 519] on button "Показать еще" at bounding box center [712, 527] width 68 height 17
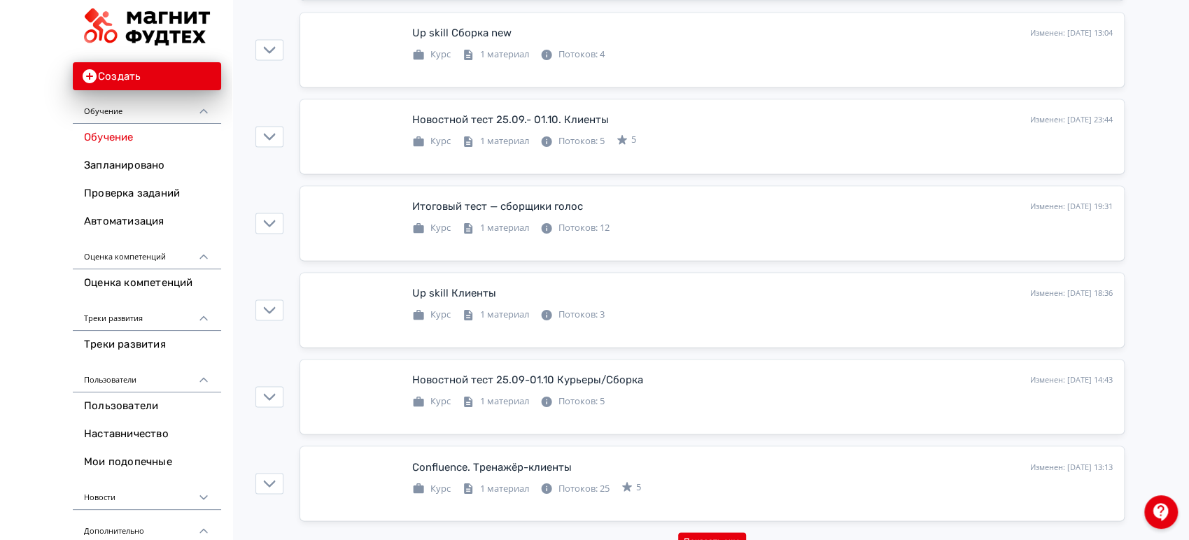
scroll to position [8466, 0]
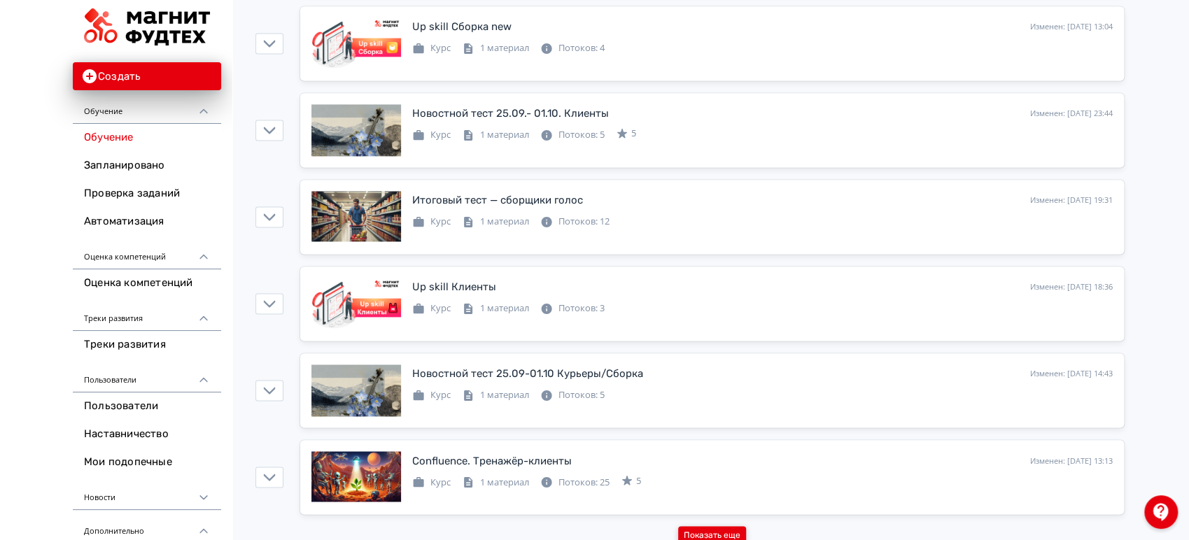
click at [734, 526] on button "Показать еще" at bounding box center [712, 534] width 68 height 17
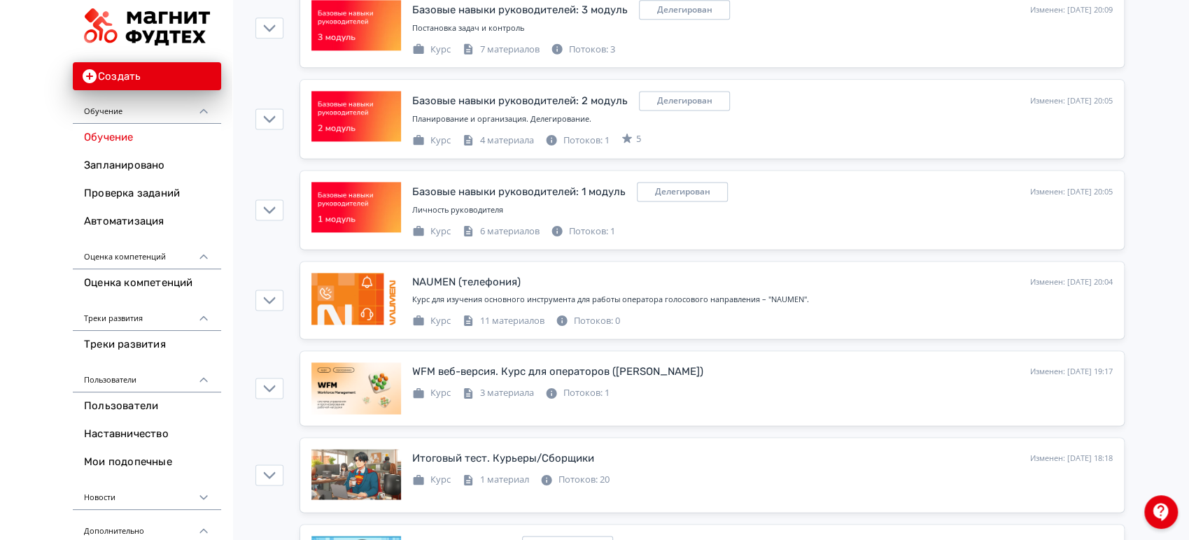
scroll to position [4932, 0]
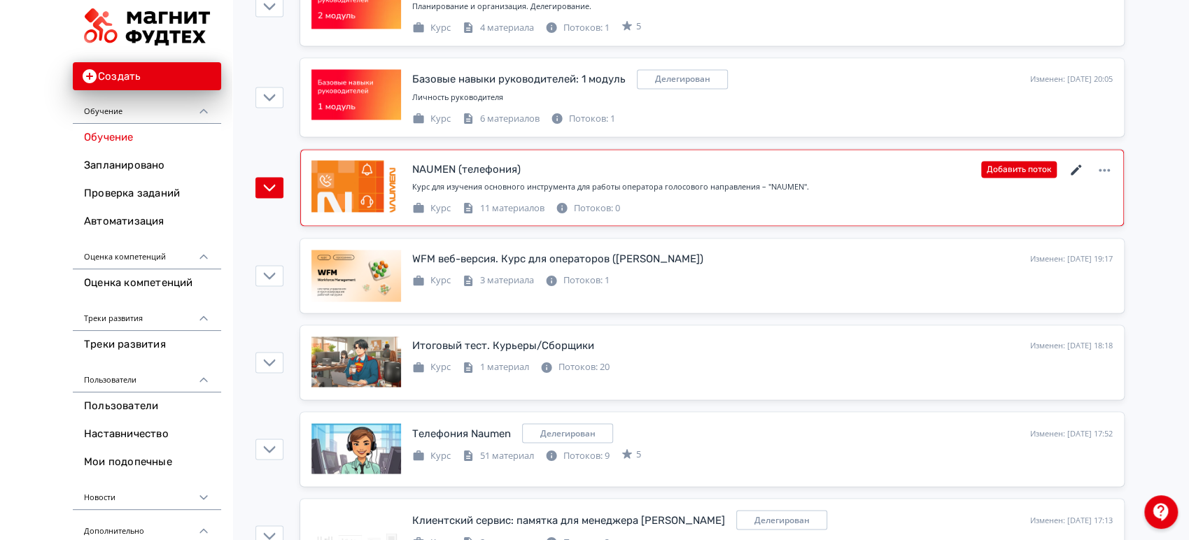
click at [1075, 164] on icon at bounding box center [1076, 169] width 10 height 10
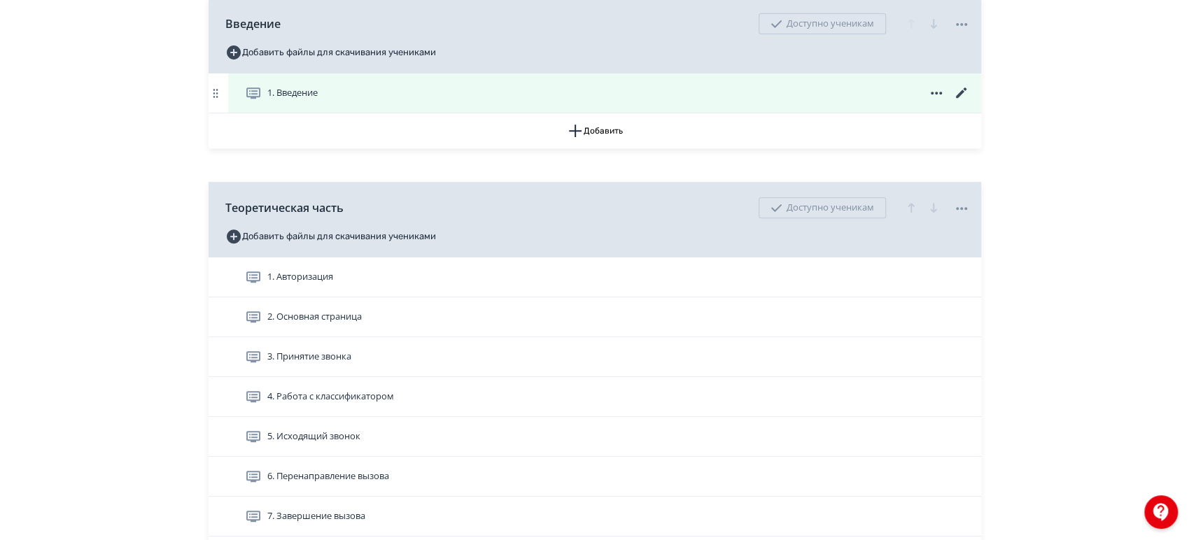
scroll to position [388, 0]
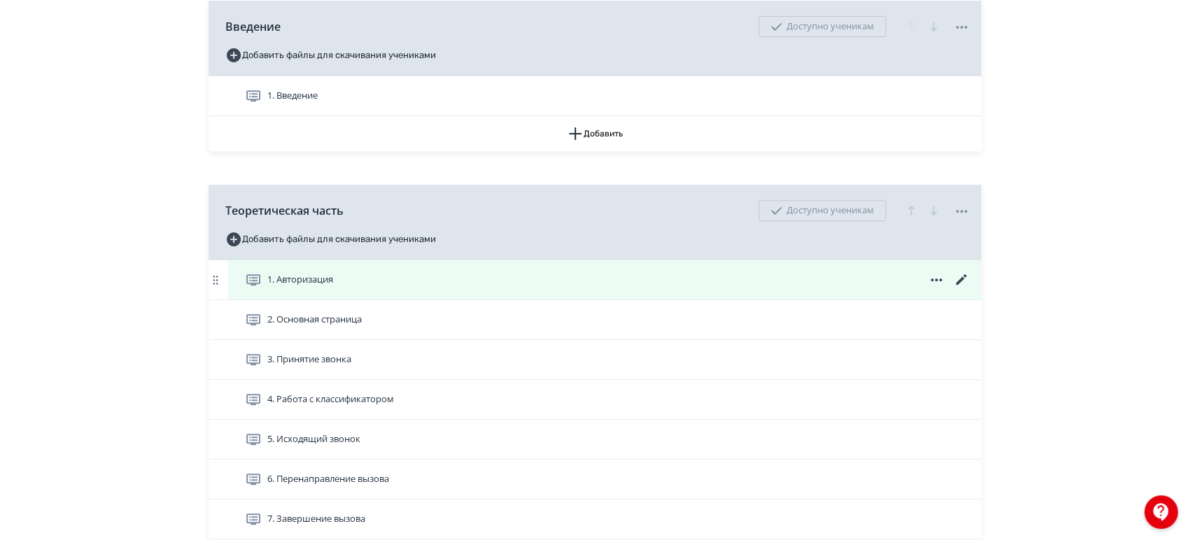
click at [629, 288] on div "1. Авторизация" at bounding box center [607, 280] width 725 height 17
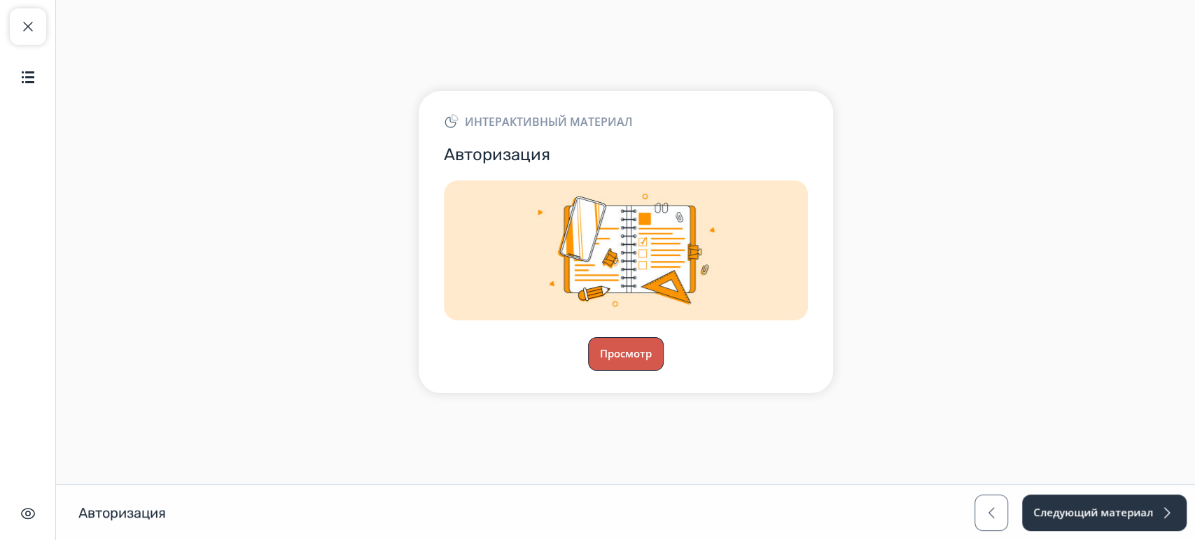
click at [638, 346] on button "Просмотр" at bounding box center [626, 354] width 76 height 34
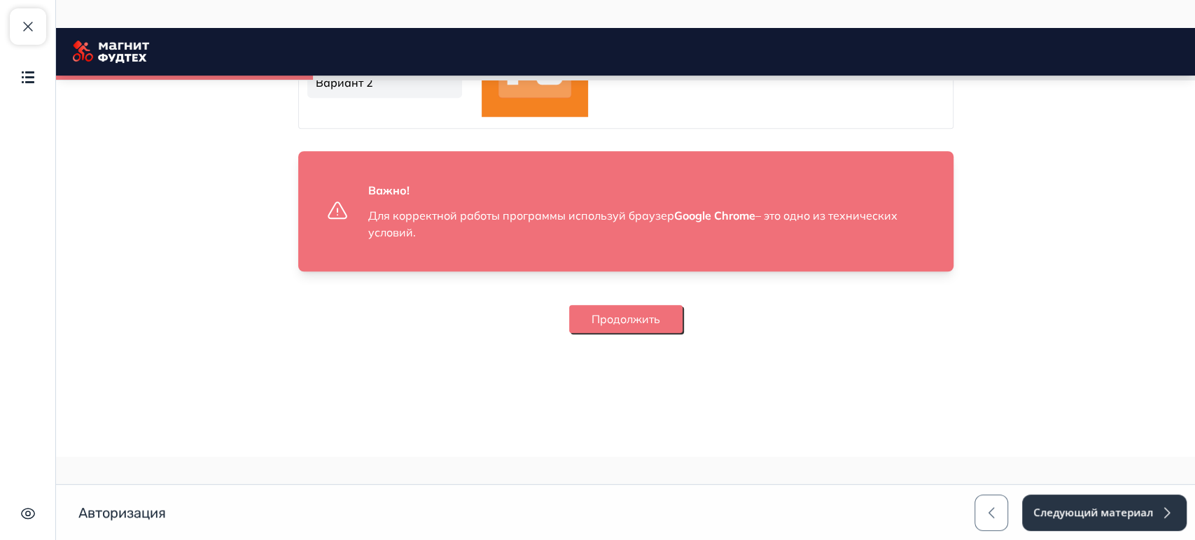
click at [668, 322] on button "Продолжить" at bounding box center [625, 319] width 113 height 28
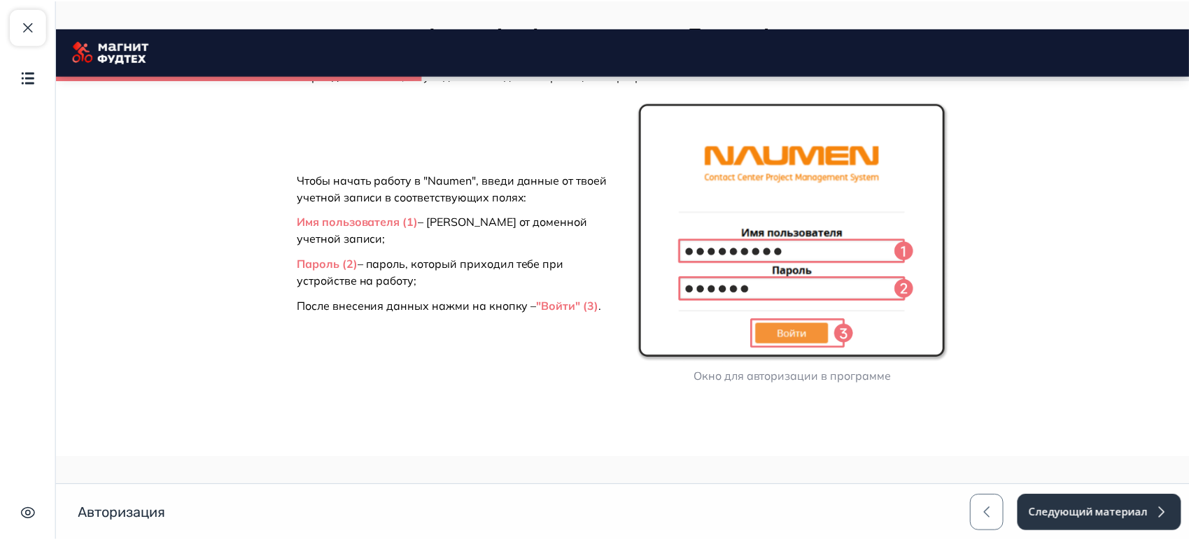
scroll to position [1036, 0]
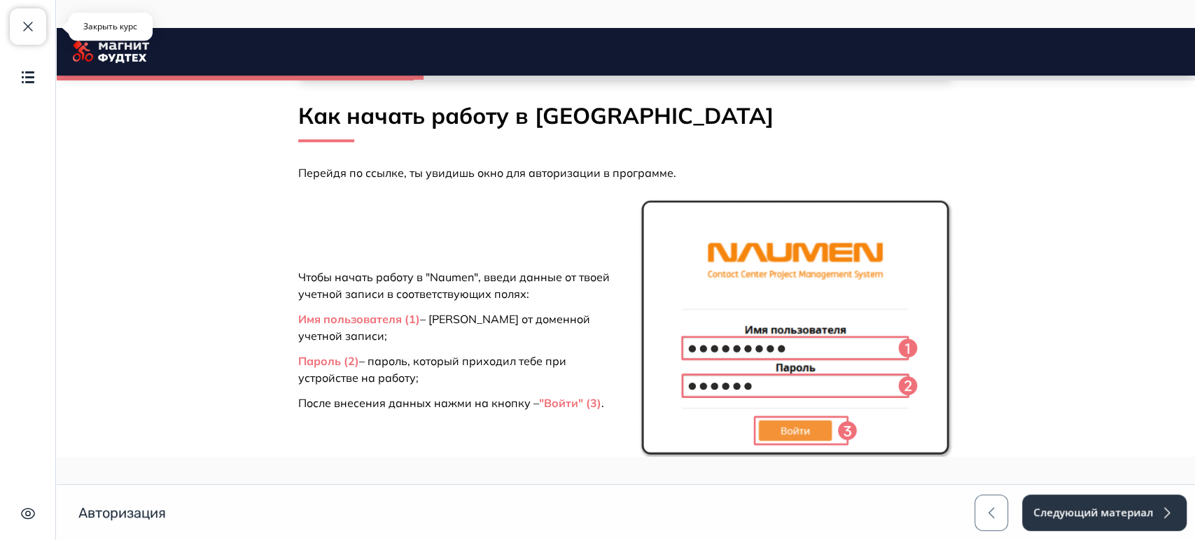
click at [29, 17] on button "Закрыть курс" at bounding box center [28, 26] width 36 height 36
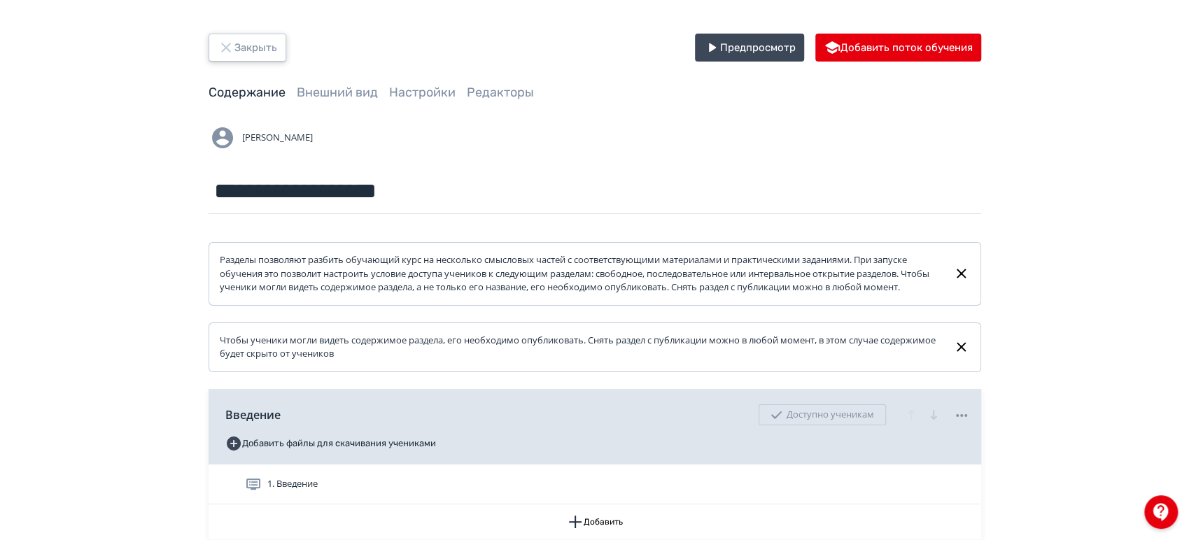
click at [230, 39] on icon "button" at bounding box center [226, 47] width 17 height 17
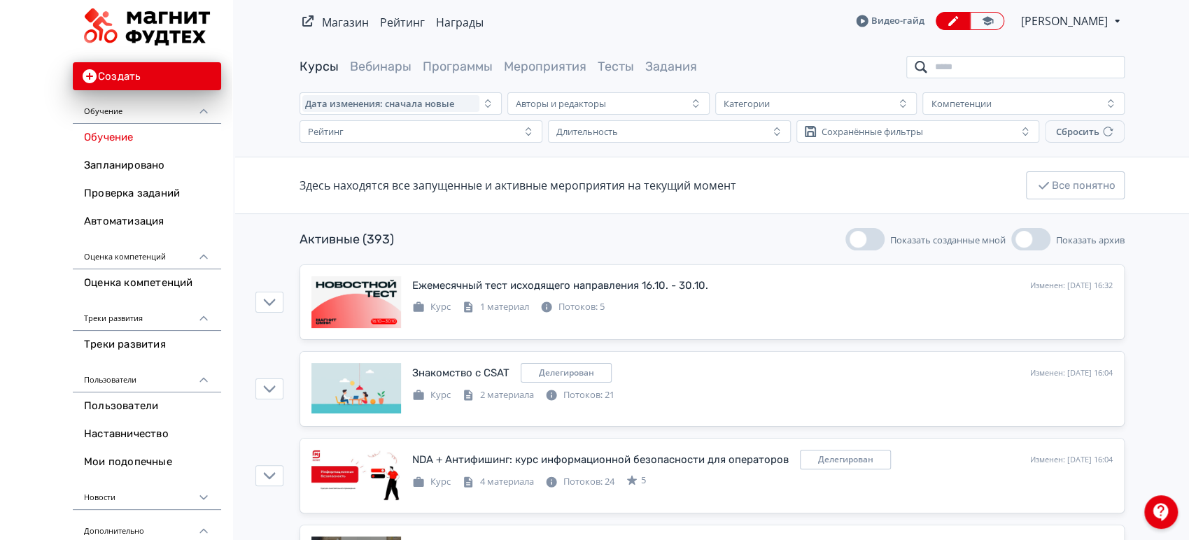
click at [1011, 62] on input "search" at bounding box center [1015, 67] width 218 height 22
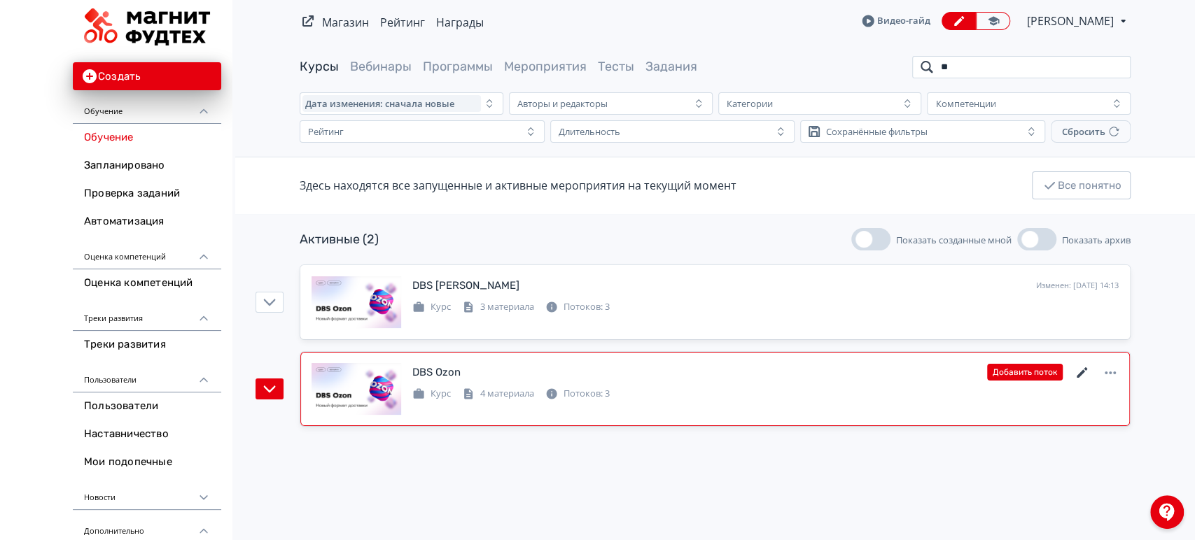
type input "**"
click at [1077, 370] on icon at bounding box center [1082, 373] width 17 height 17
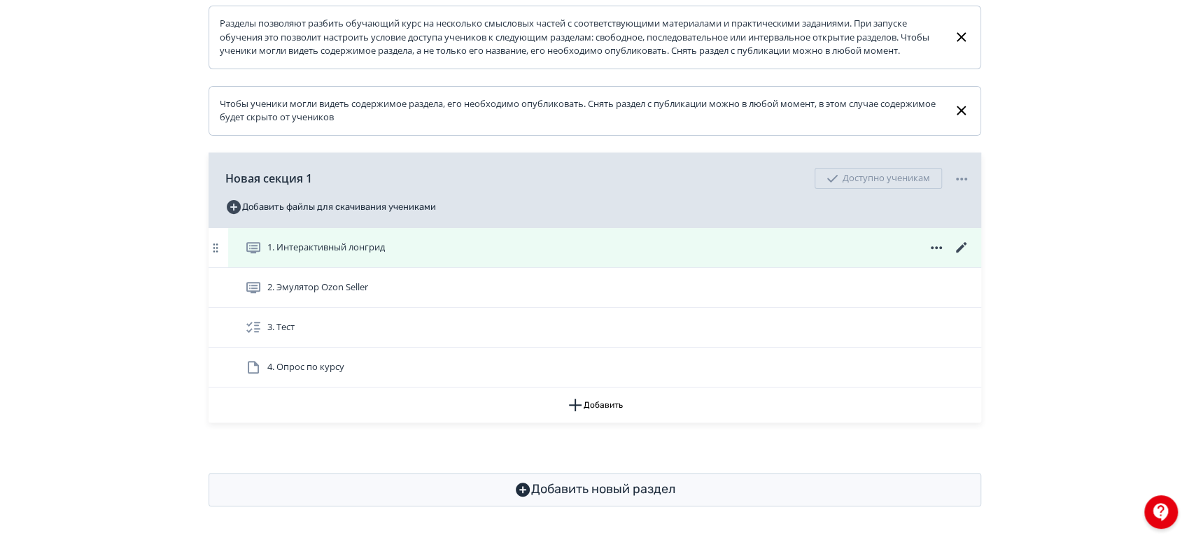
click at [965, 247] on icon at bounding box center [961, 247] width 17 height 17
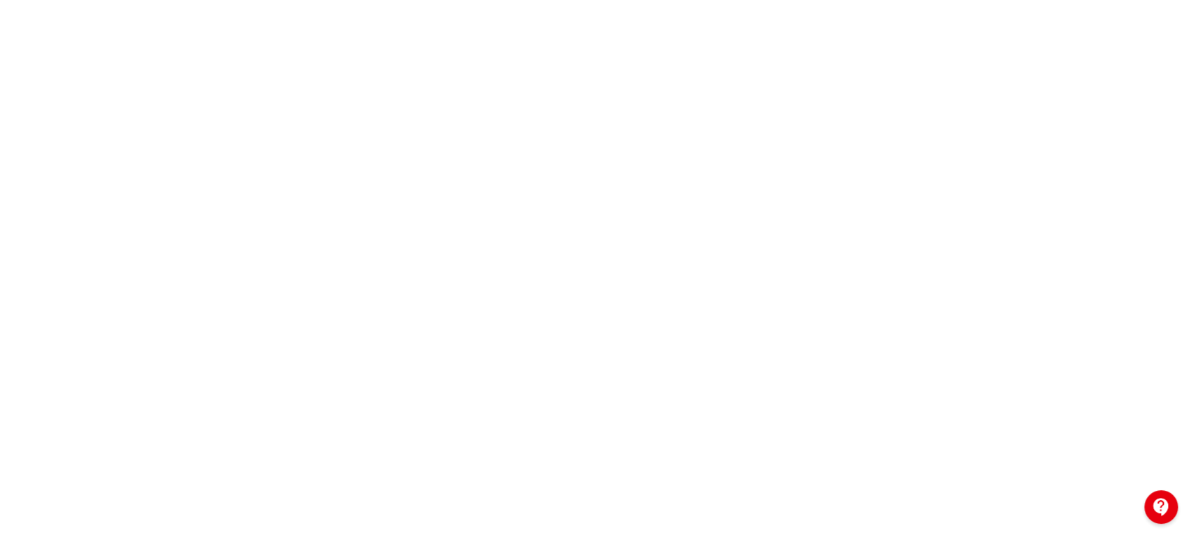
scroll to position [338, 0]
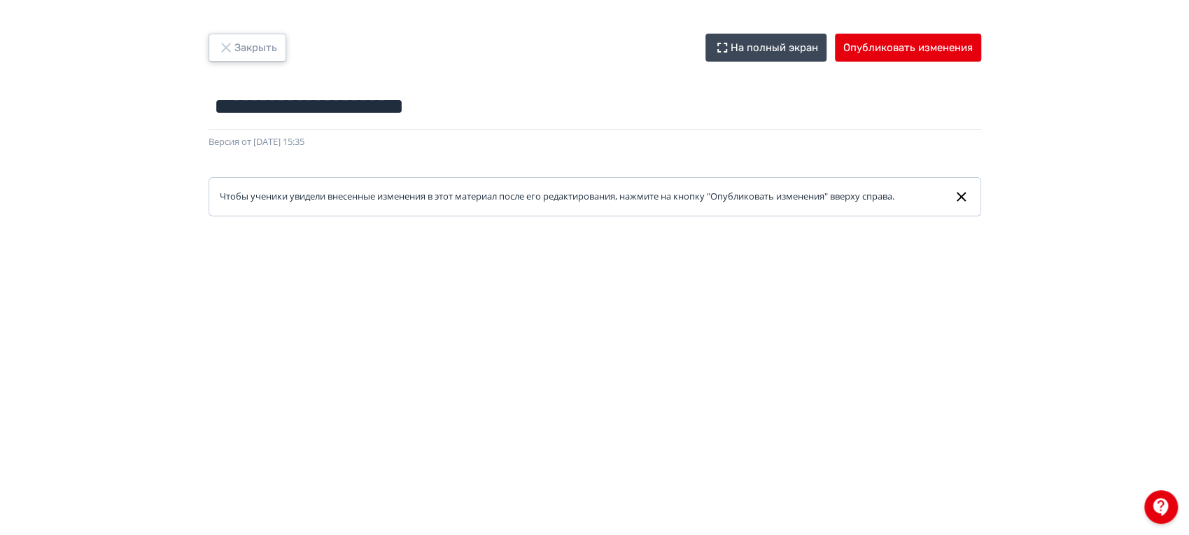
click at [212, 45] on button "Закрыть" at bounding box center [248, 48] width 78 height 28
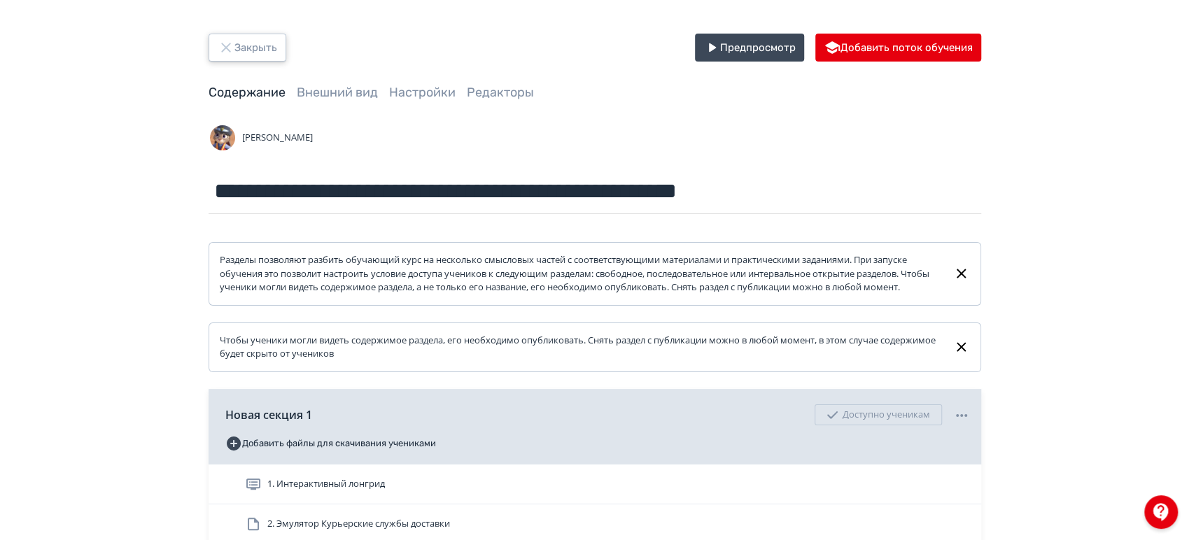
click at [267, 55] on button "Закрыть" at bounding box center [248, 48] width 78 height 28
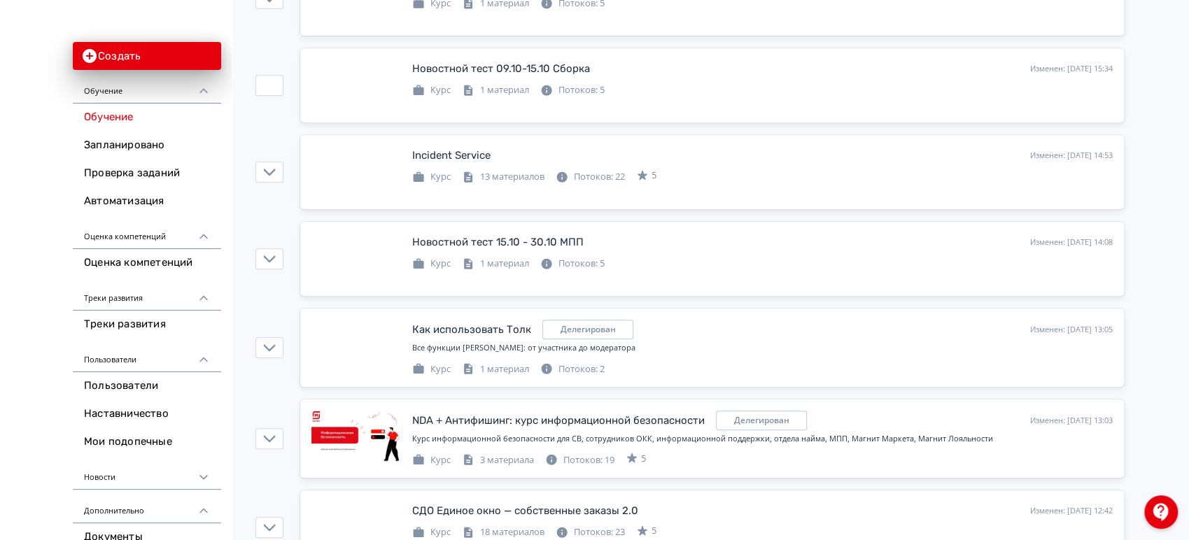
scroll to position [4111, 0]
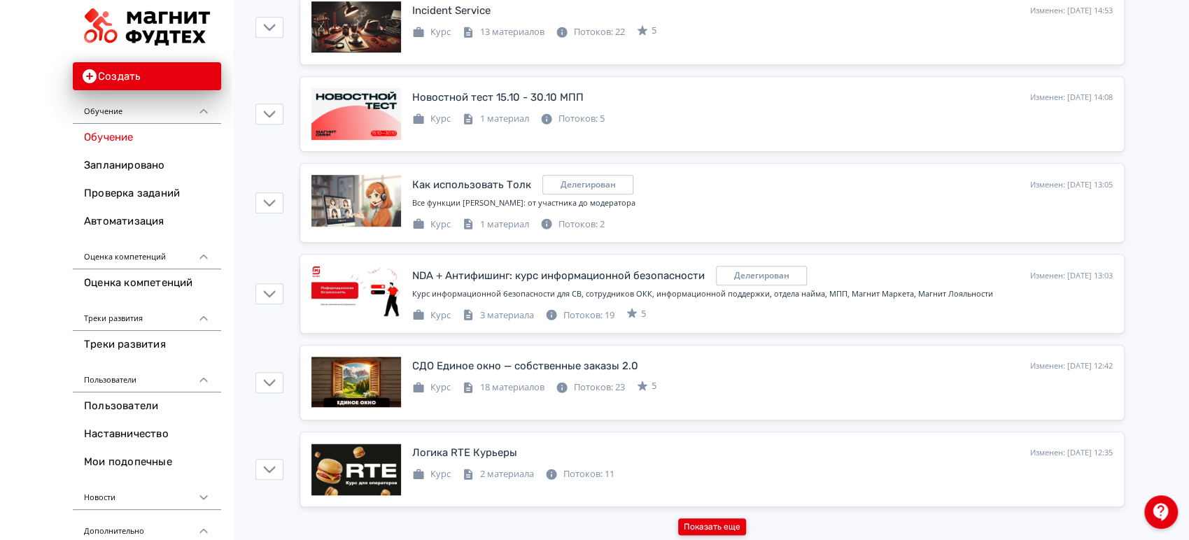
click at [700, 519] on button "Показать еще" at bounding box center [712, 527] width 68 height 17
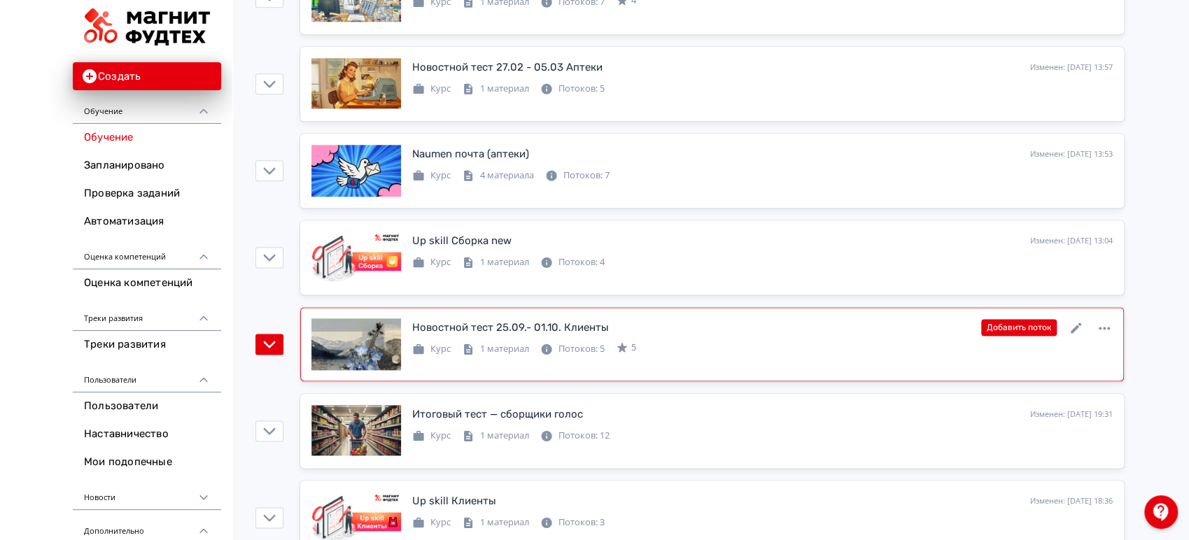
scroll to position [8466, 0]
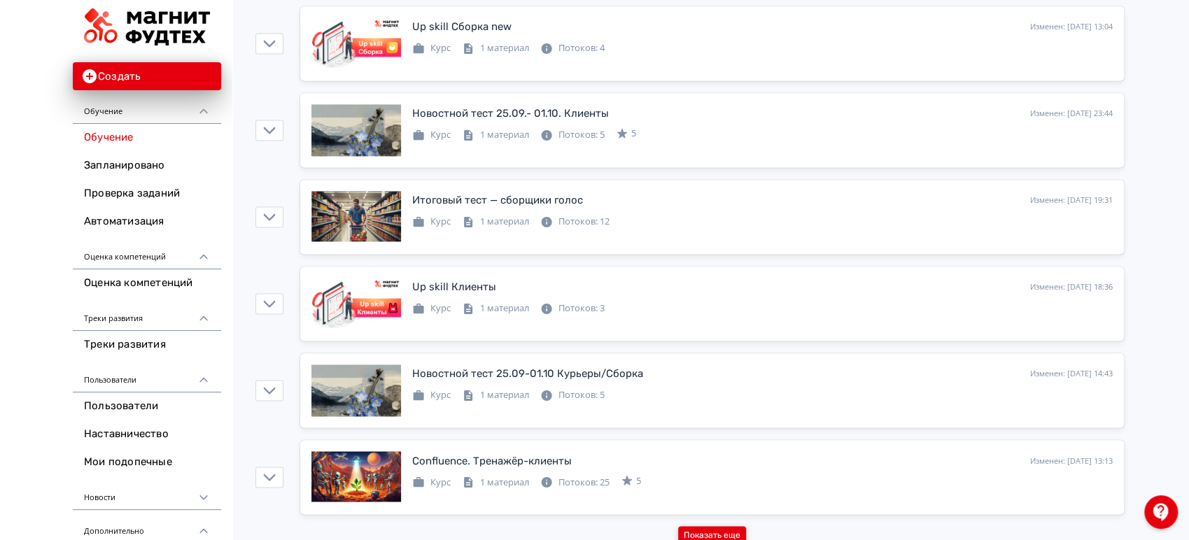
click at [722, 526] on button "Показать еще" at bounding box center [712, 534] width 68 height 17
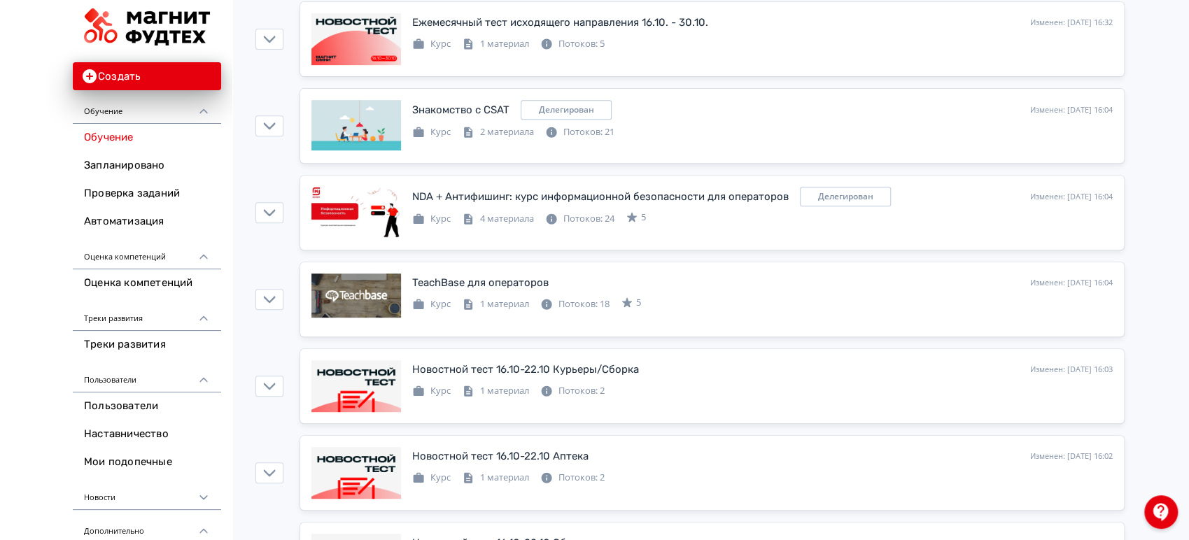
scroll to position [0, 0]
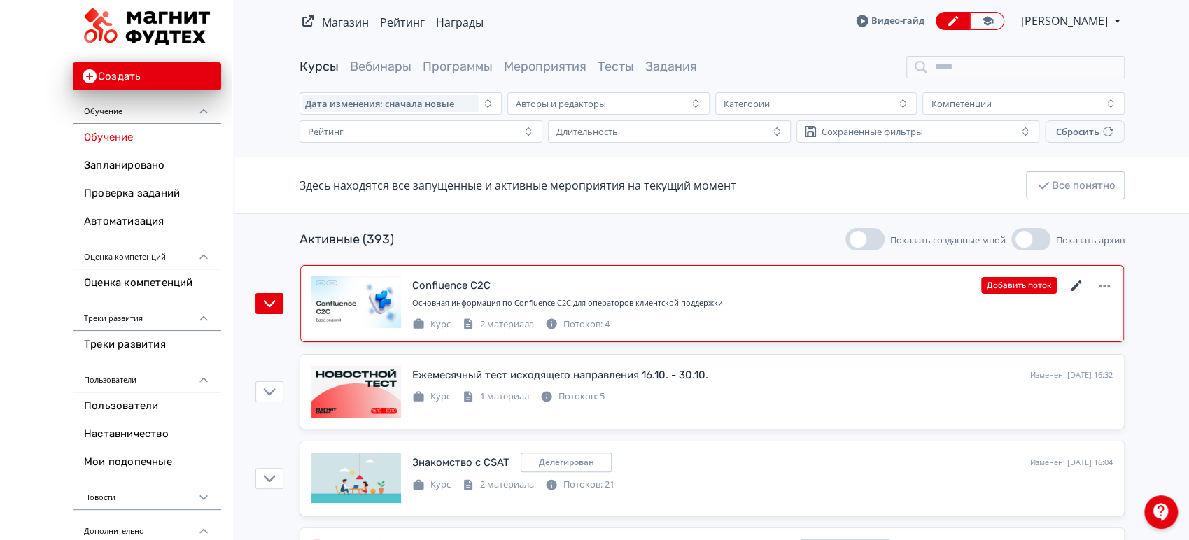
click at [1077, 288] on icon at bounding box center [1076, 286] width 17 height 17
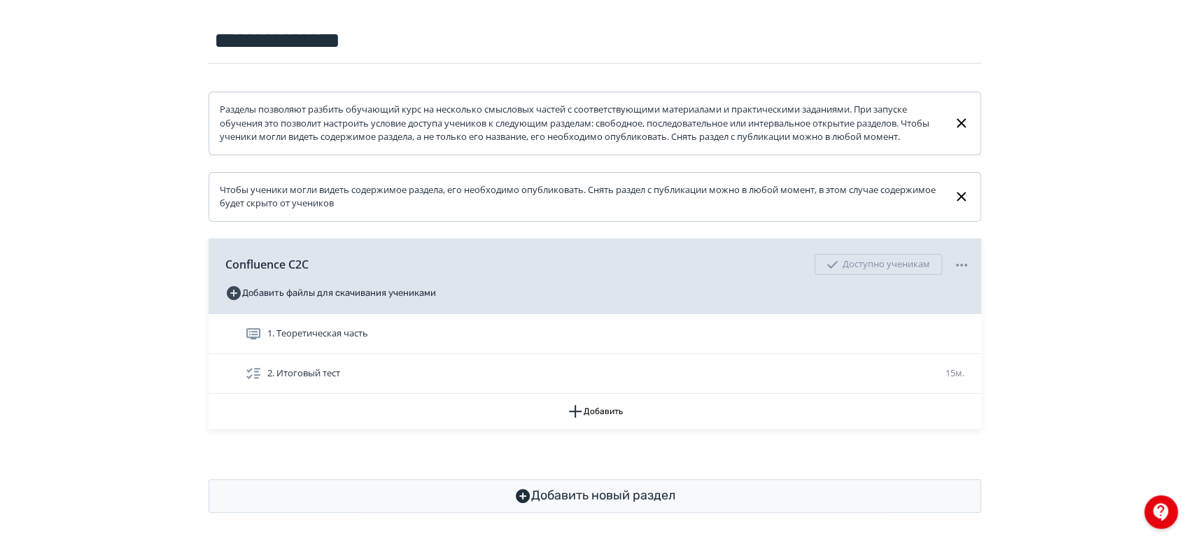
scroll to position [169, 0]
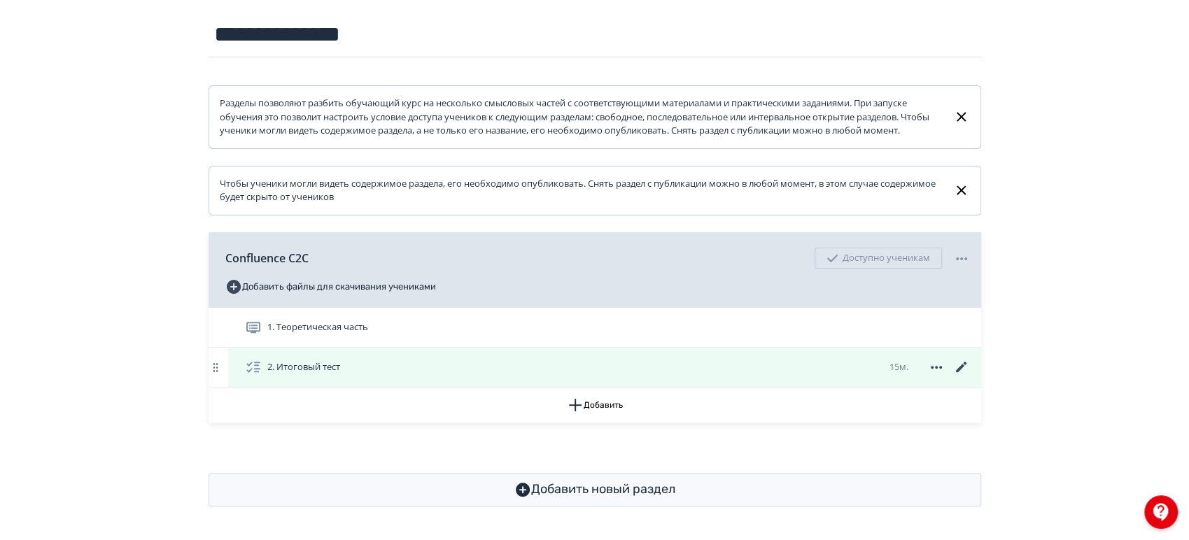
click at [957, 367] on icon at bounding box center [961, 367] width 17 height 17
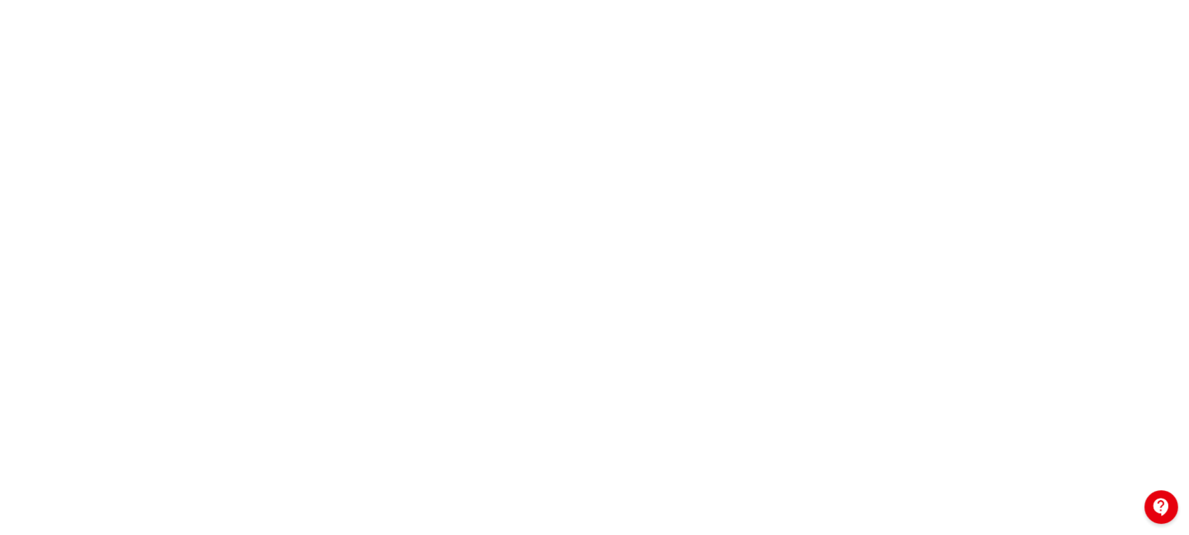
scroll to position [338, 0]
